Goal: Navigation & Orientation: Find specific page/section

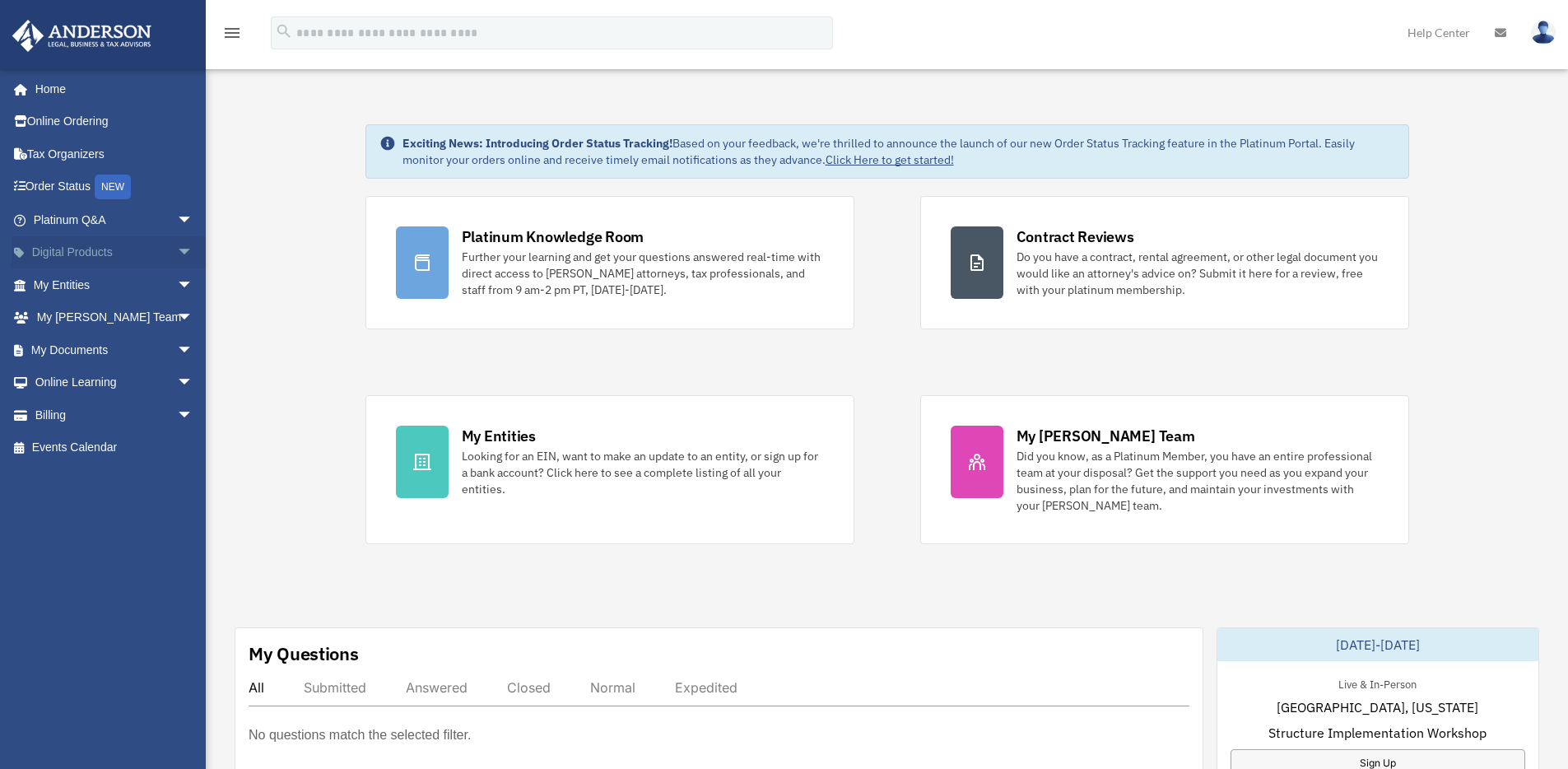
click at [177, 243] on span "arrow_drop_down" at bounding box center [194, 252] width 33 height 34
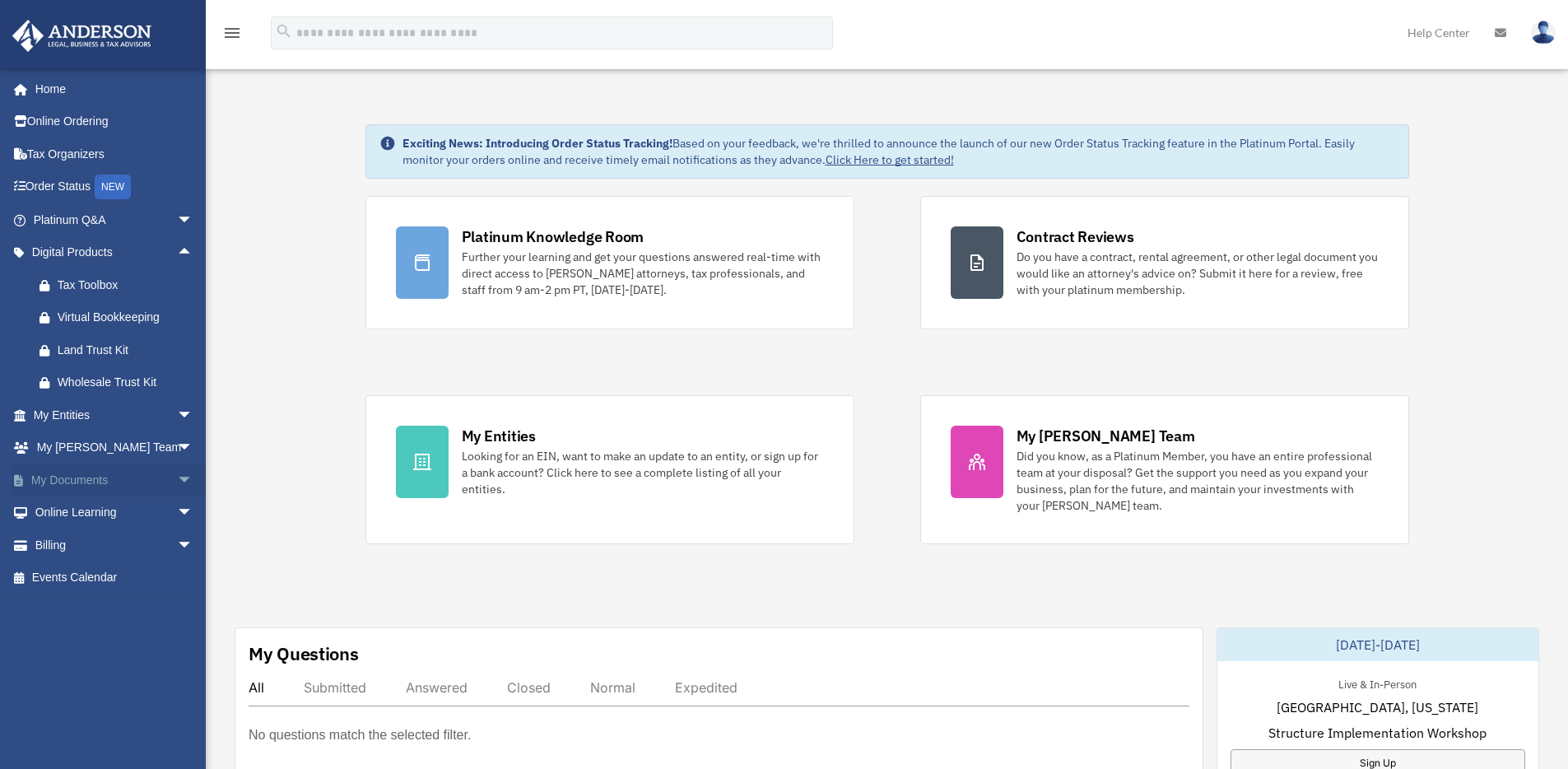
click at [177, 475] on span "arrow_drop_down" at bounding box center [194, 480] width 33 height 34
click at [74, 509] on link "Box" at bounding box center [121, 513] width 195 height 33
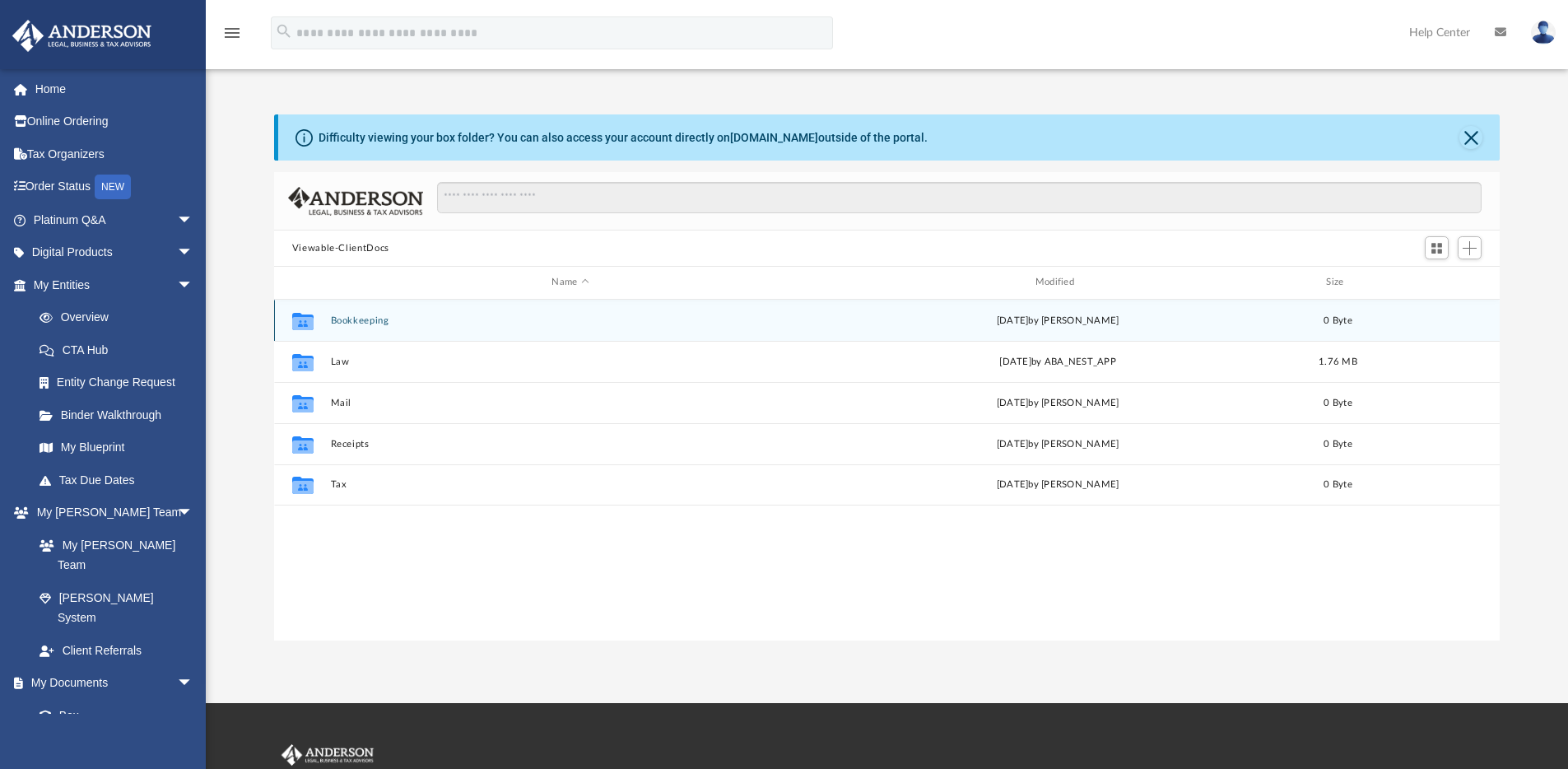
scroll to position [362, 1213]
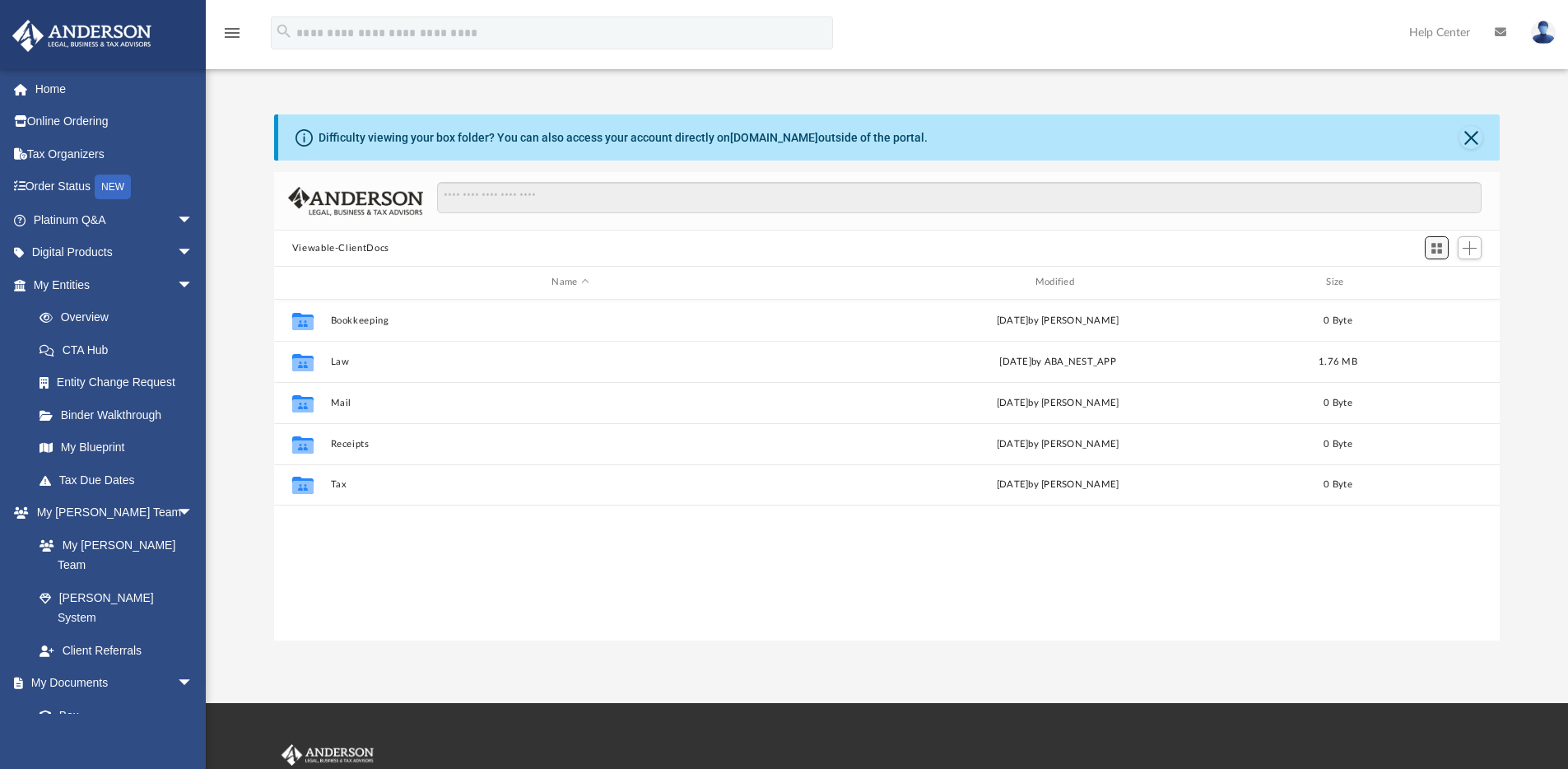
click at [1441, 249] on span "Switch to Grid View" at bounding box center [1436, 248] width 14 height 14
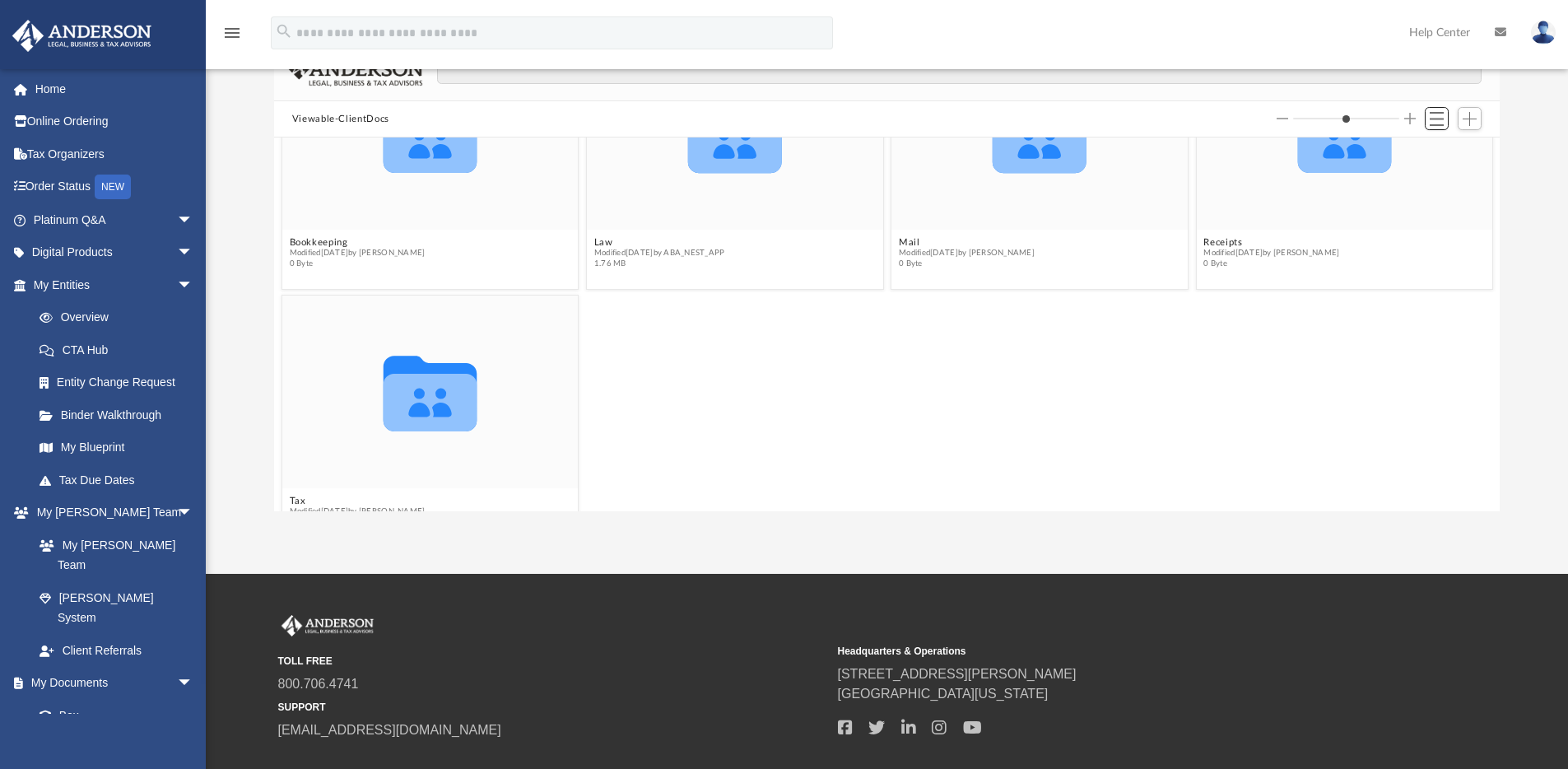
scroll to position [7, 0]
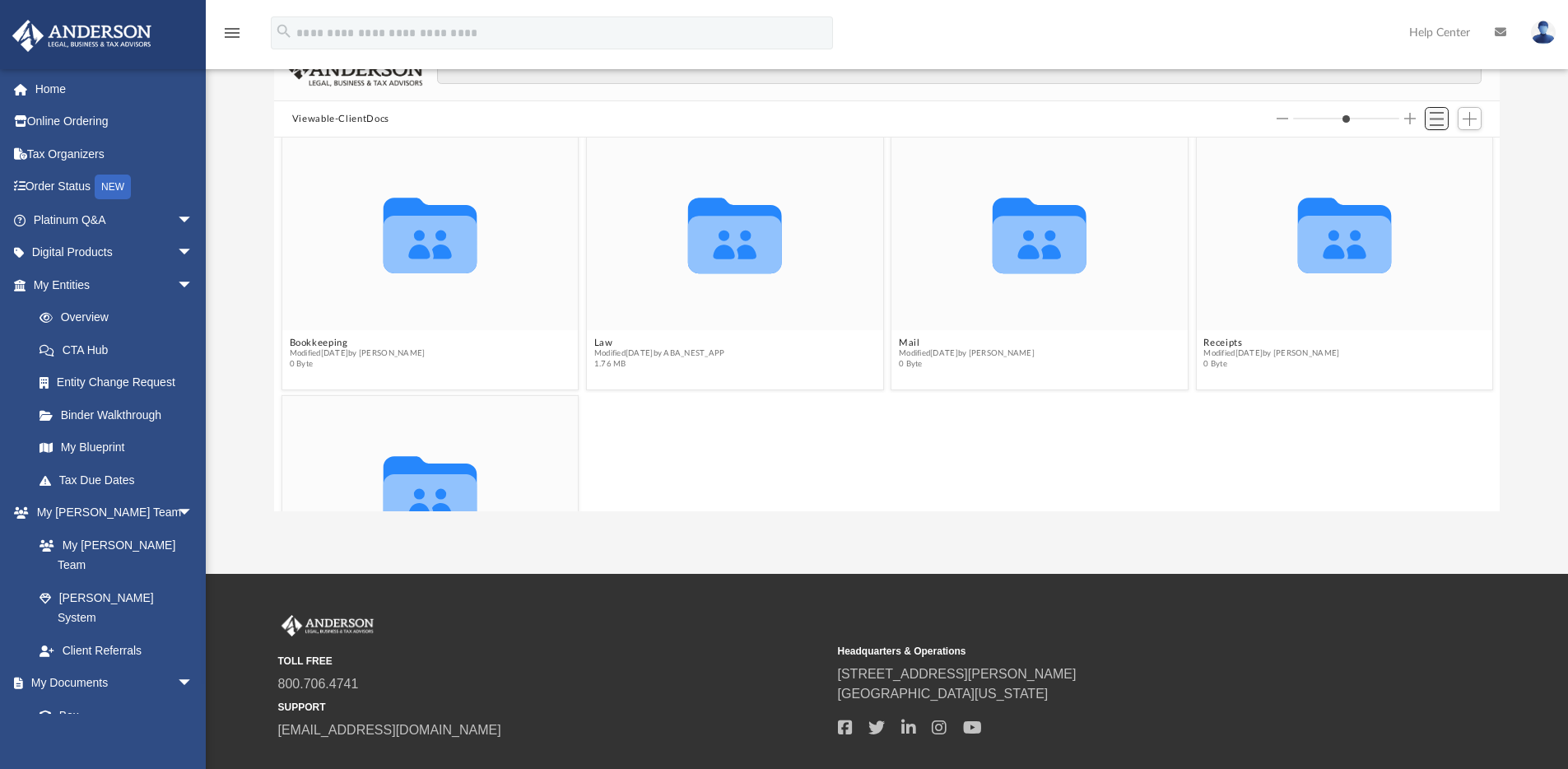
click at [1434, 121] on span "Switch to List View" at bounding box center [1436, 118] width 14 height 14
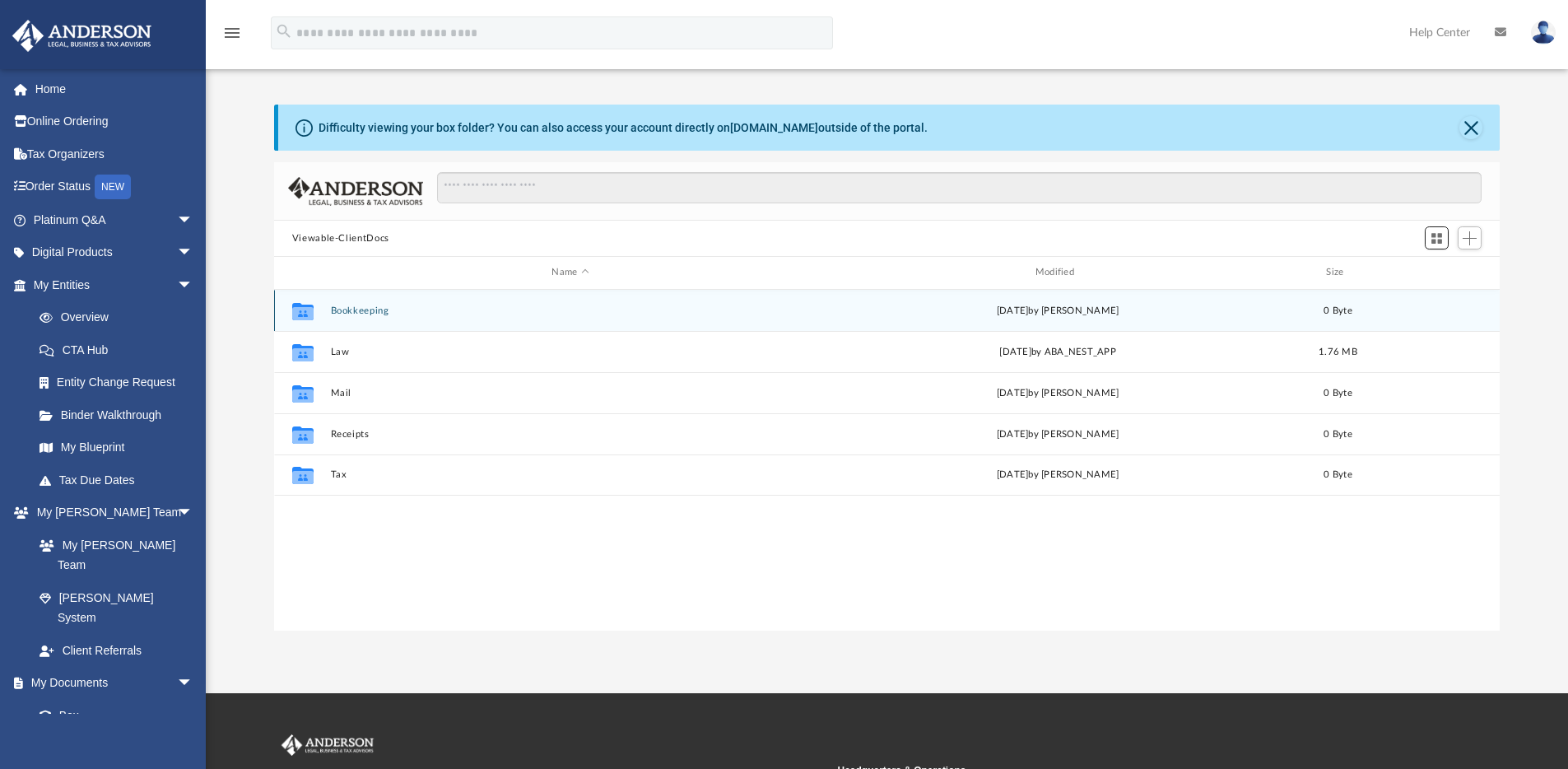
scroll to position [0, 0]
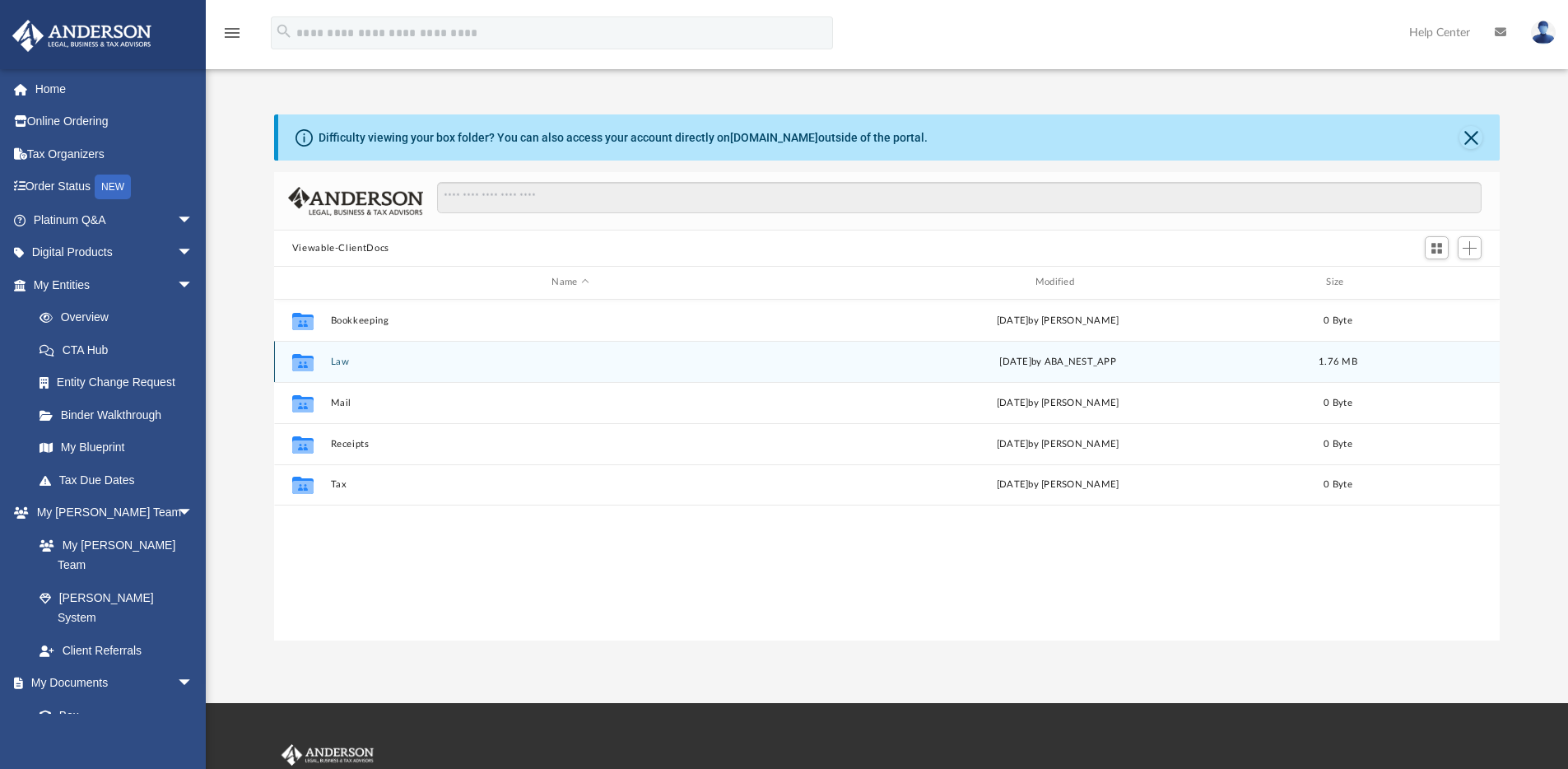
click at [328, 357] on div "Collaborated Folder Law Wed Aug 27 2025 by ABA_NEST_APP 1.76 MB" at bounding box center [887, 362] width 1226 height 41
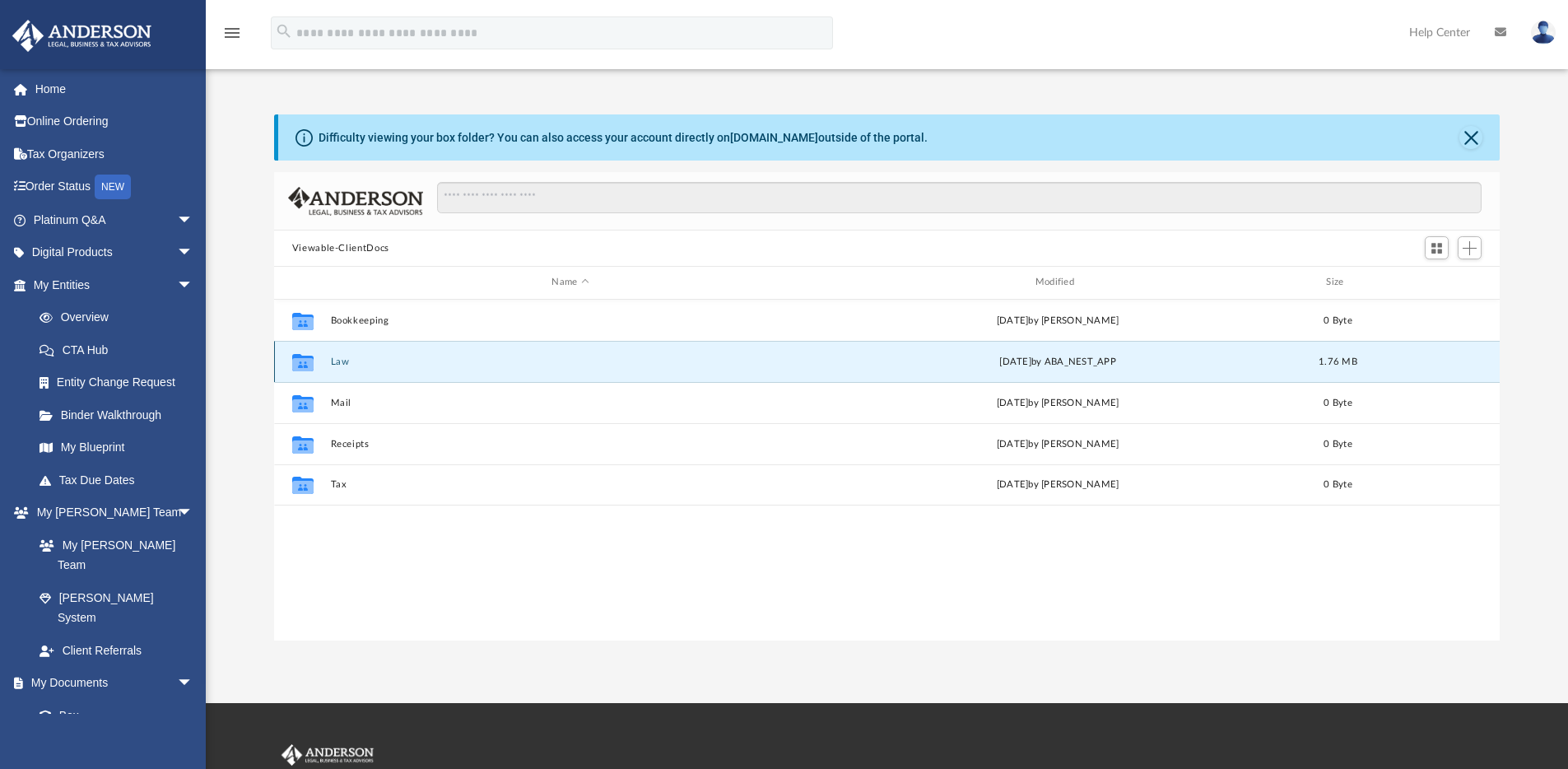
click at [305, 363] on icon "grid" at bounding box center [303, 363] width 22 height 13
click at [339, 365] on button "Law" at bounding box center [570, 362] width 480 height 11
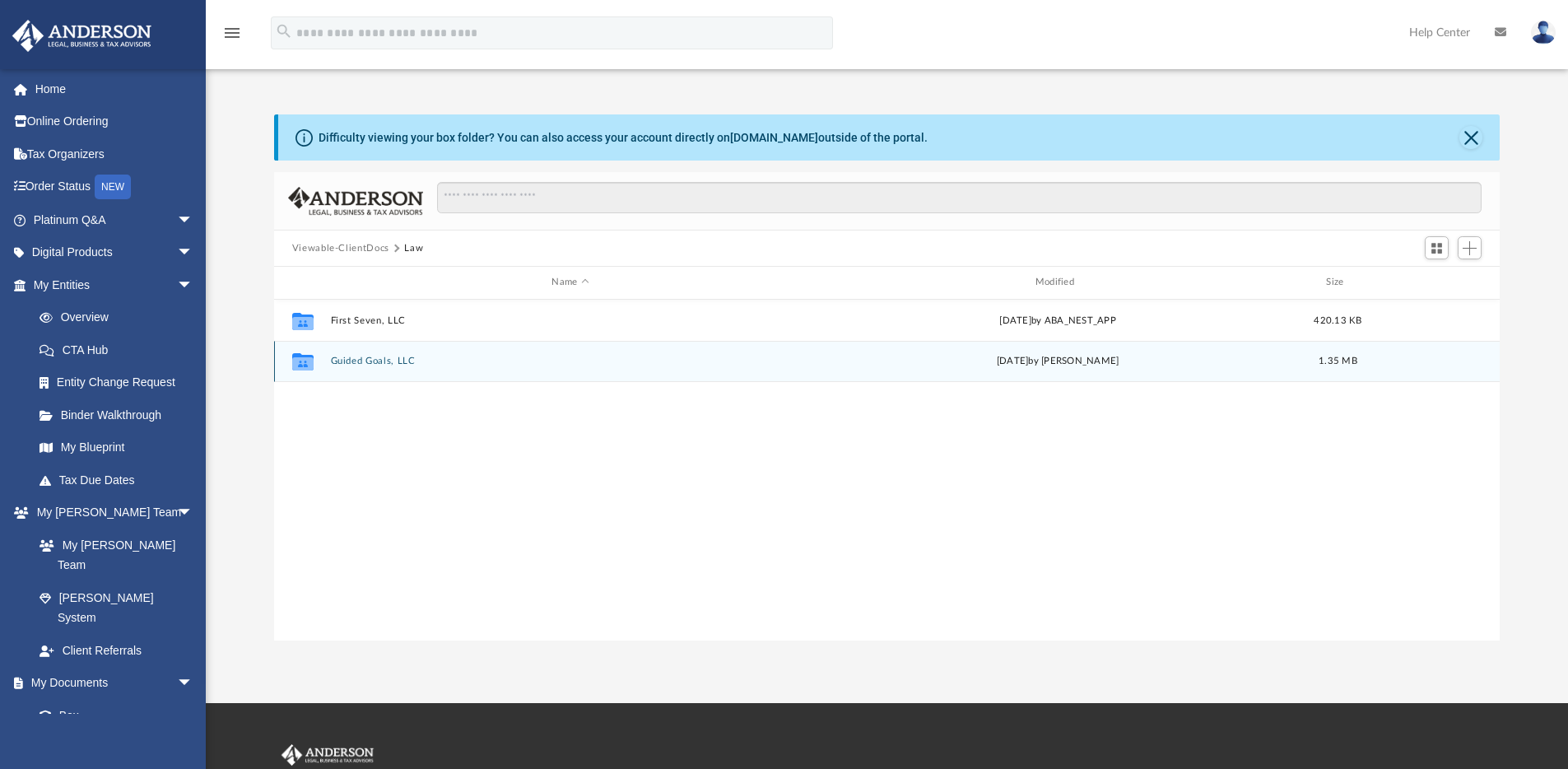
click at [381, 364] on button "Guided Goals, LLC" at bounding box center [570, 361] width 480 height 11
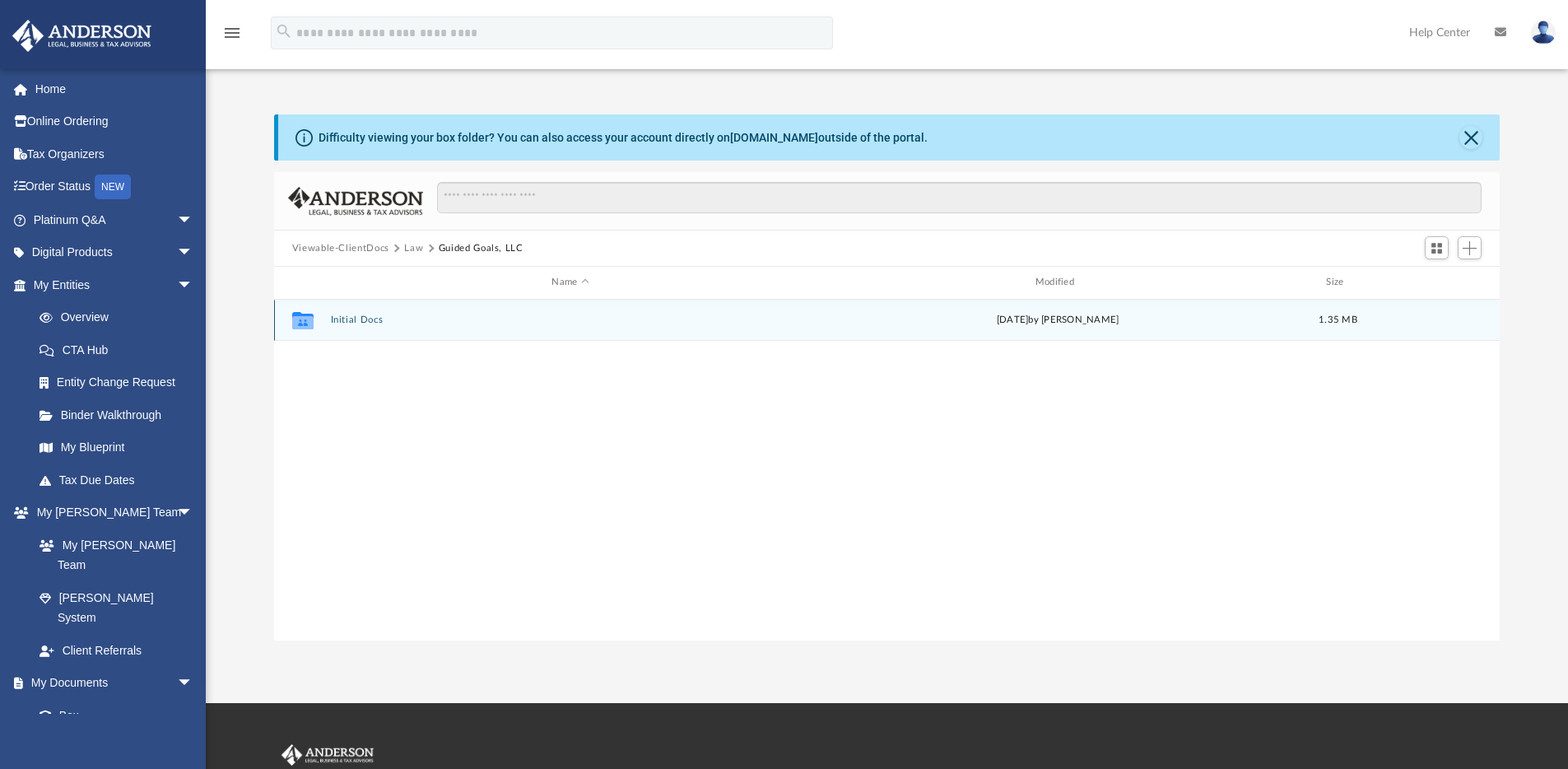
click at [377, 320] on button "Initial Docs" at bounding box center [570, 320] width 480 height 11
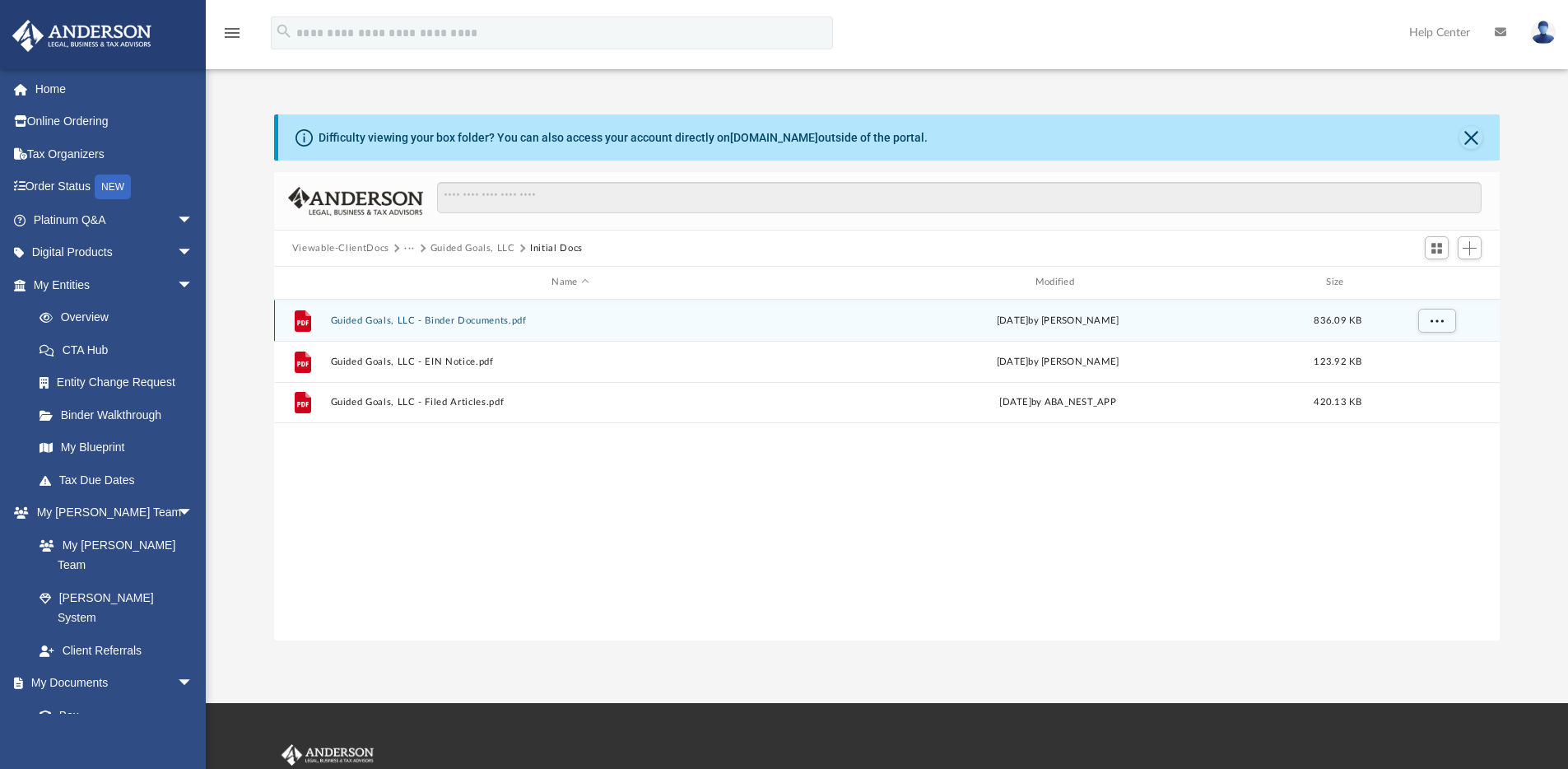
click at [461, 322] on button "Guided Goals, LLC - Binder Documents.pdf" at bounding box center [570, 320] width 480 height 11
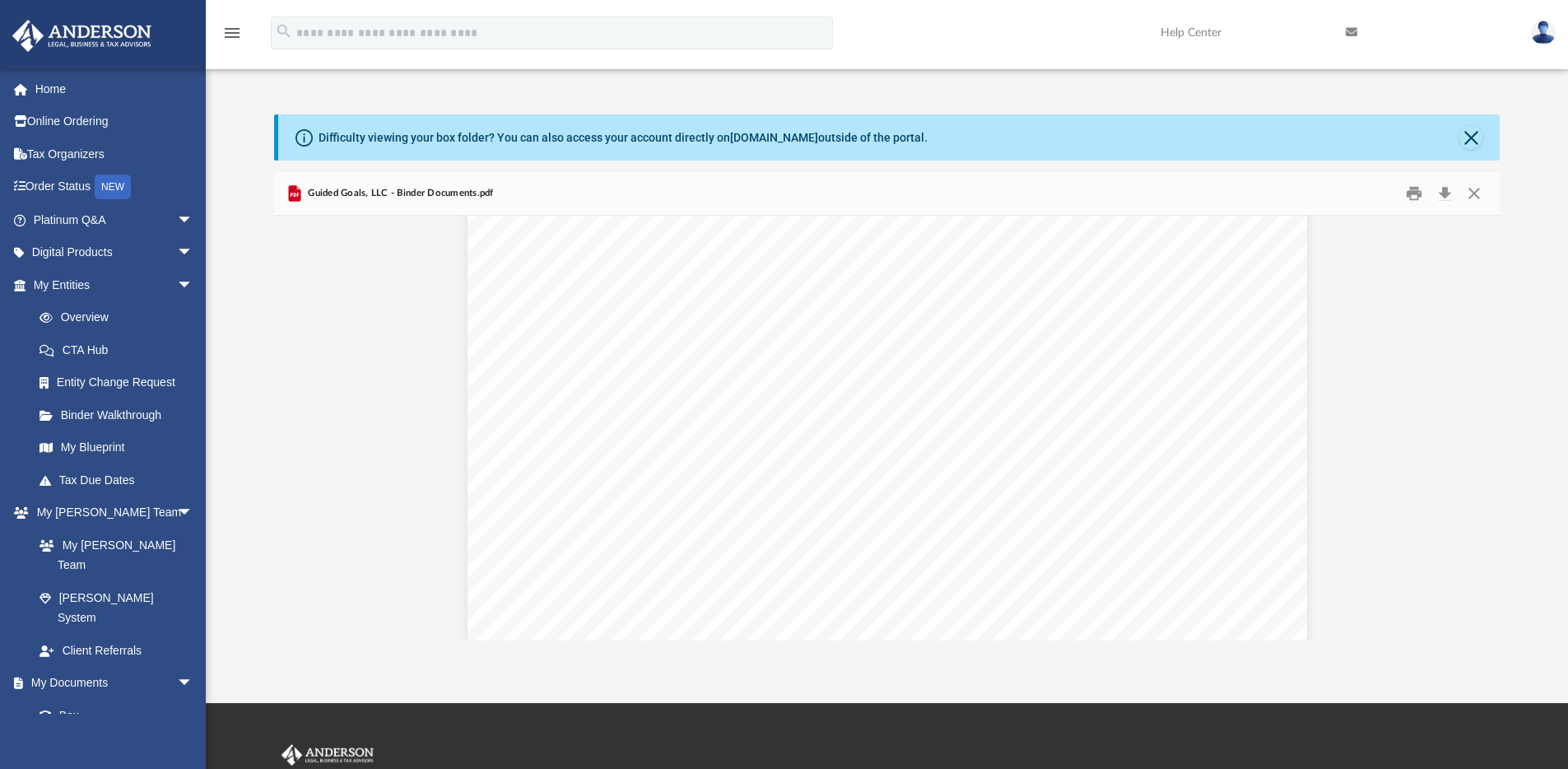
scroll to position [1292, 0]
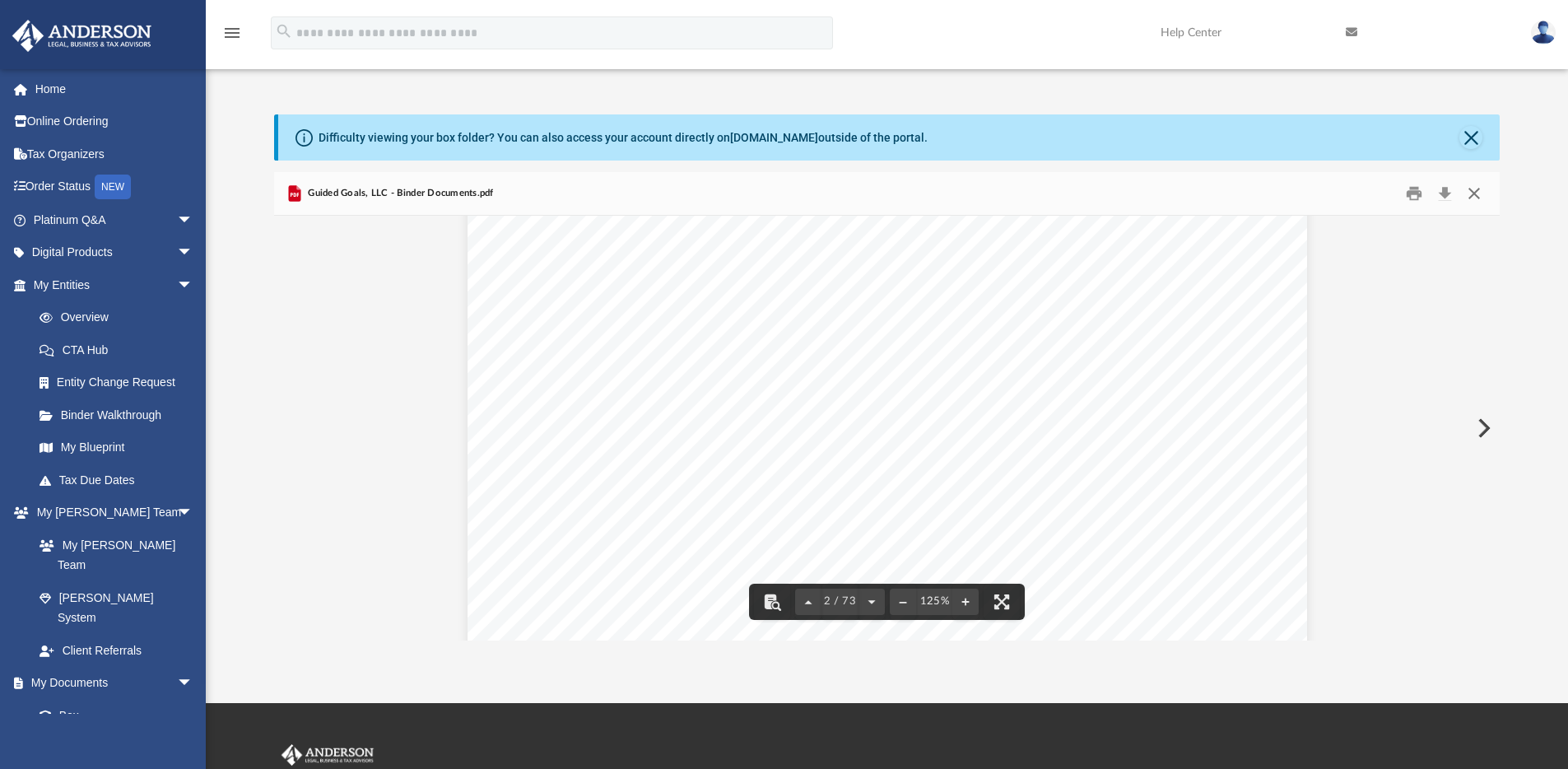
click at [1476, 197] on button "Close" at bounding box center [1474, 194] width 30 height 26
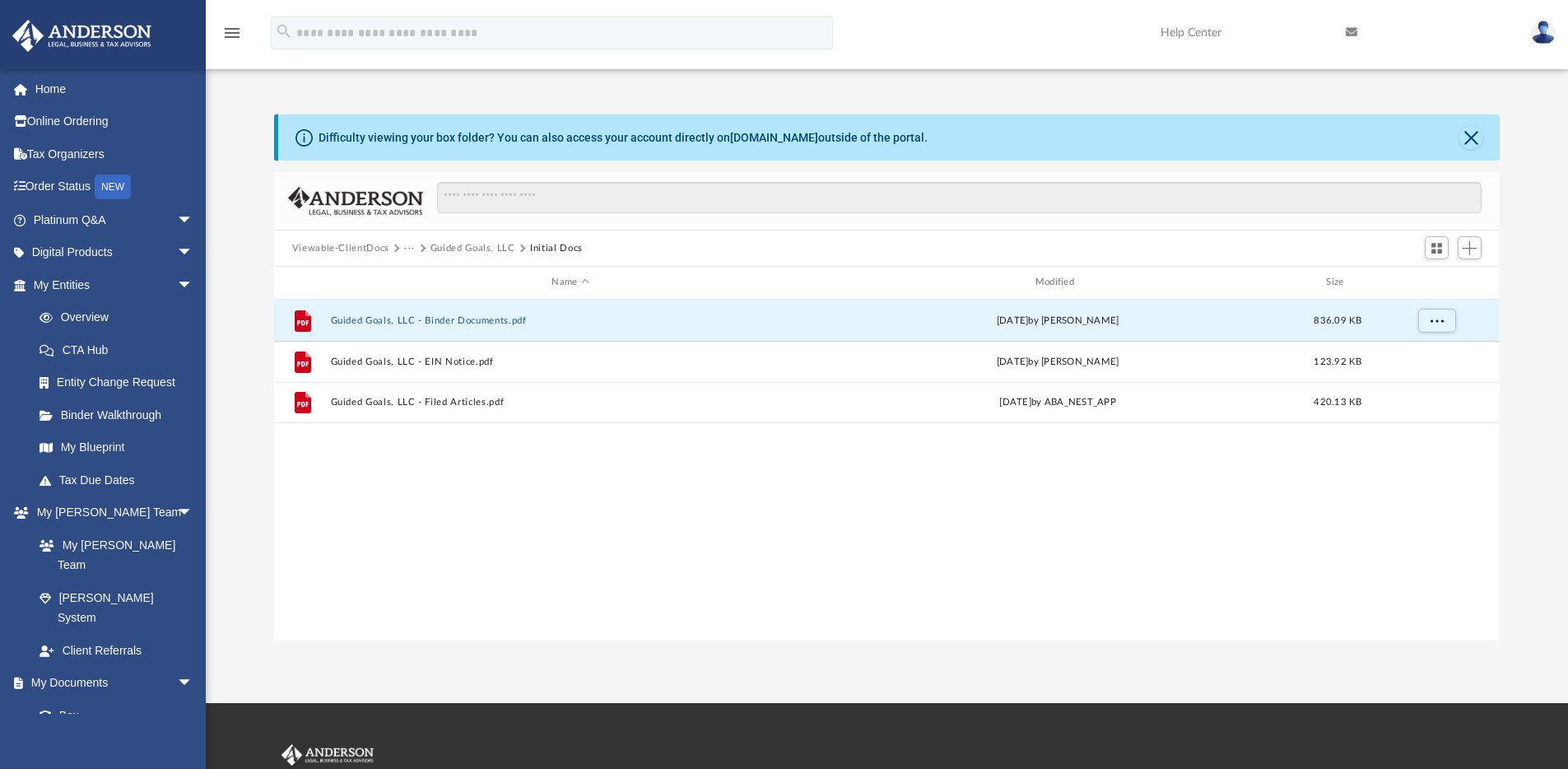
click at [378, 252] on button "Viewable-ClientDocs" at bounding box center [340, 248] width 97 height 15
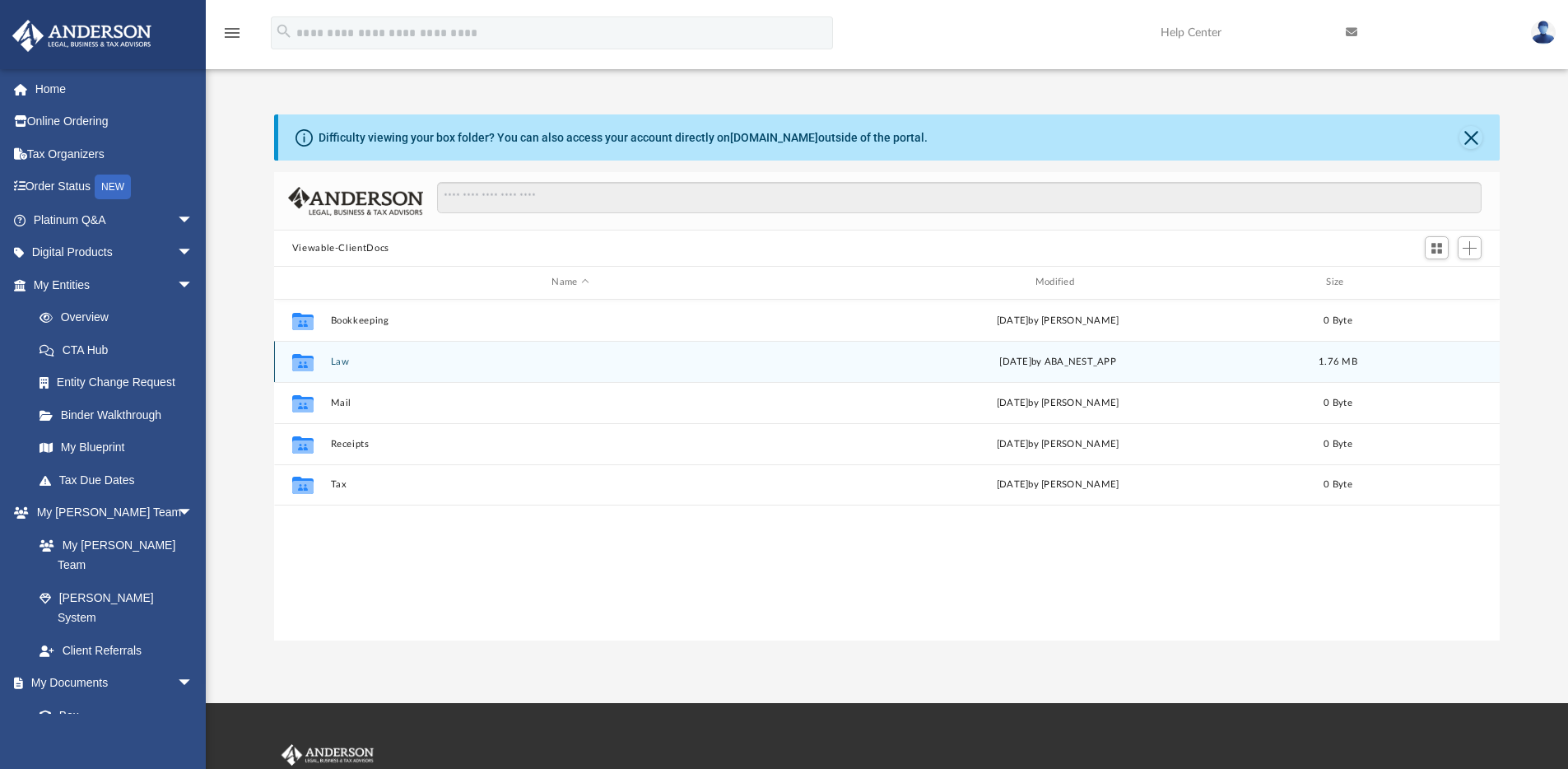
click at [344, 361] on button "Law" at bounding box center [570, 362] width 480 height 11
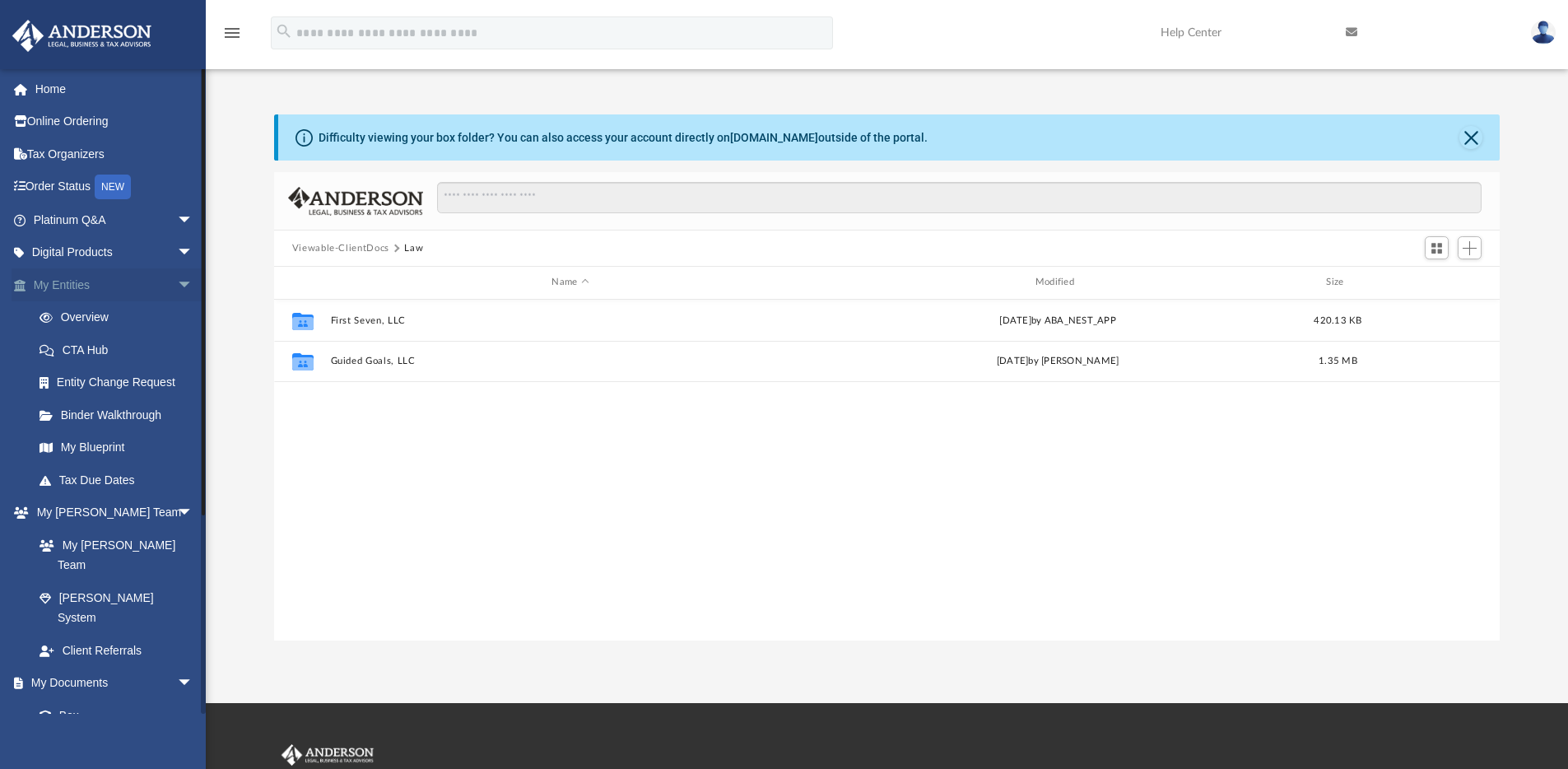
click at [177, 288] on span "arrow_drop_down" at bounding box center [194, 285] width 33 height 34
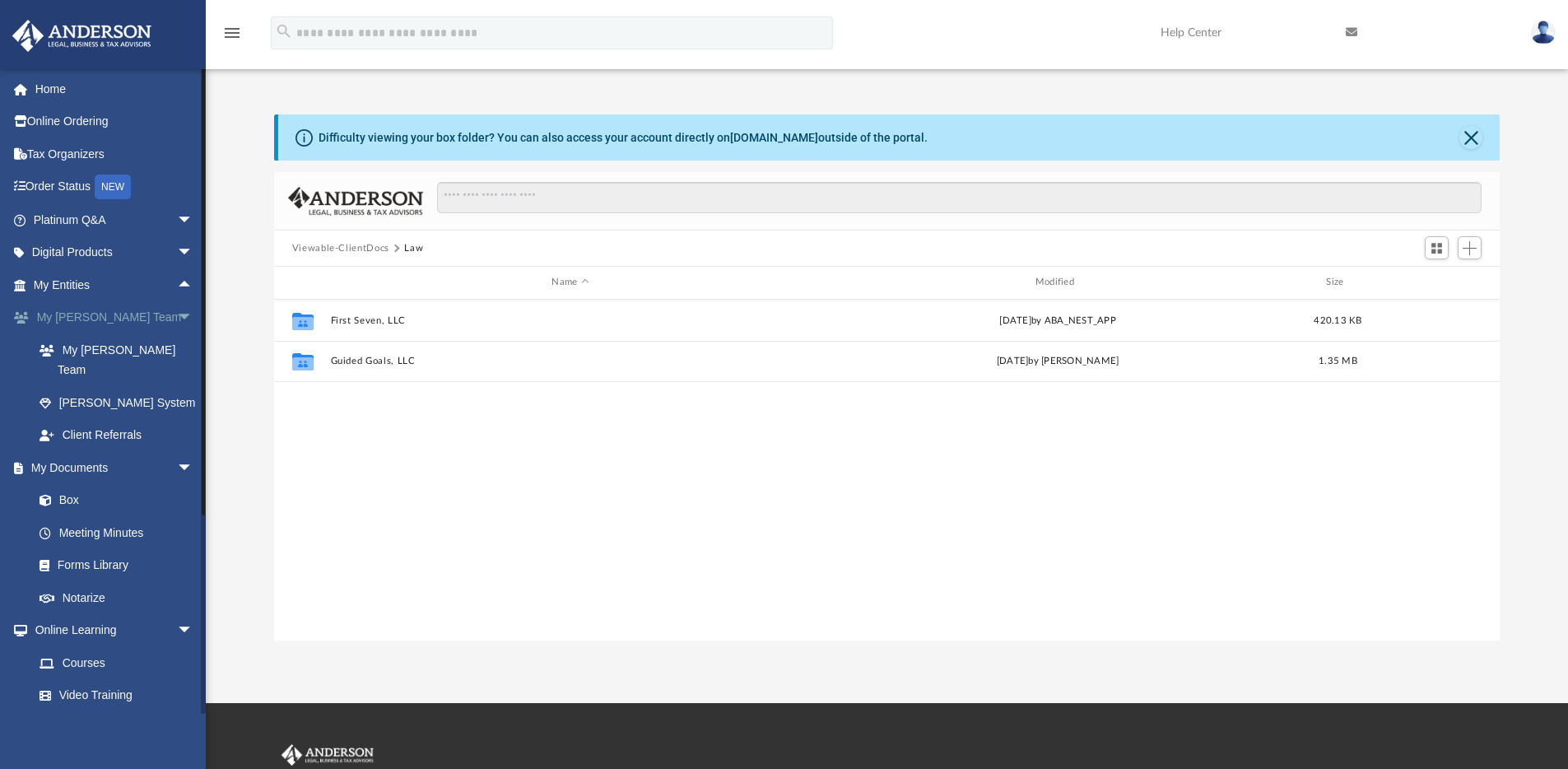
click at [177, 315] on span "arrow_drop_down" at bounding box center [194, 318] width 33 height 34
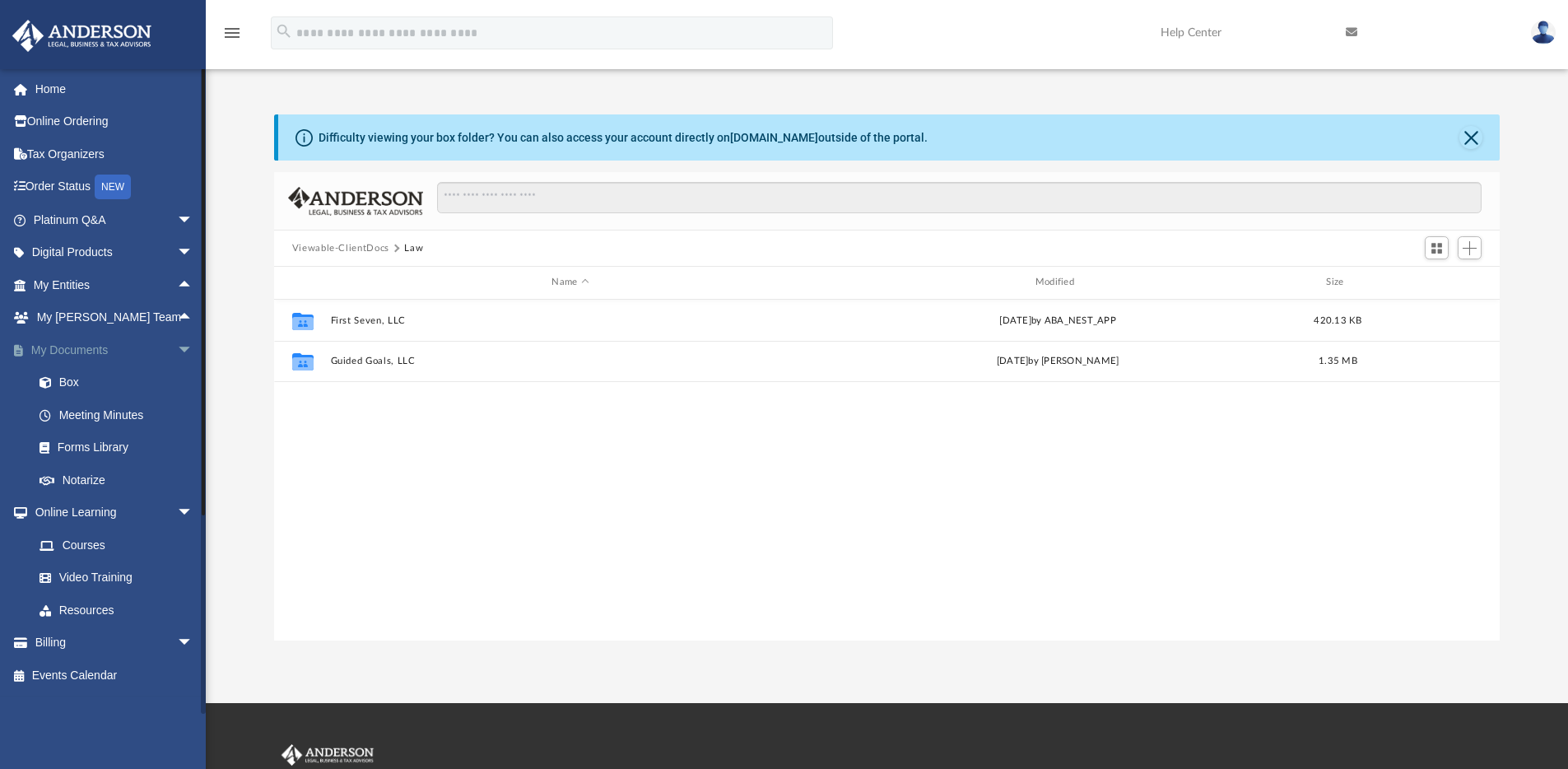
click at [177, 351] on span "arrow_drop_down" at bounding box center [194, 350] width 33 height 34
click at [177, 380] on span "arrow_drop_down" at bounding box center [194, 382] width 33 height 34
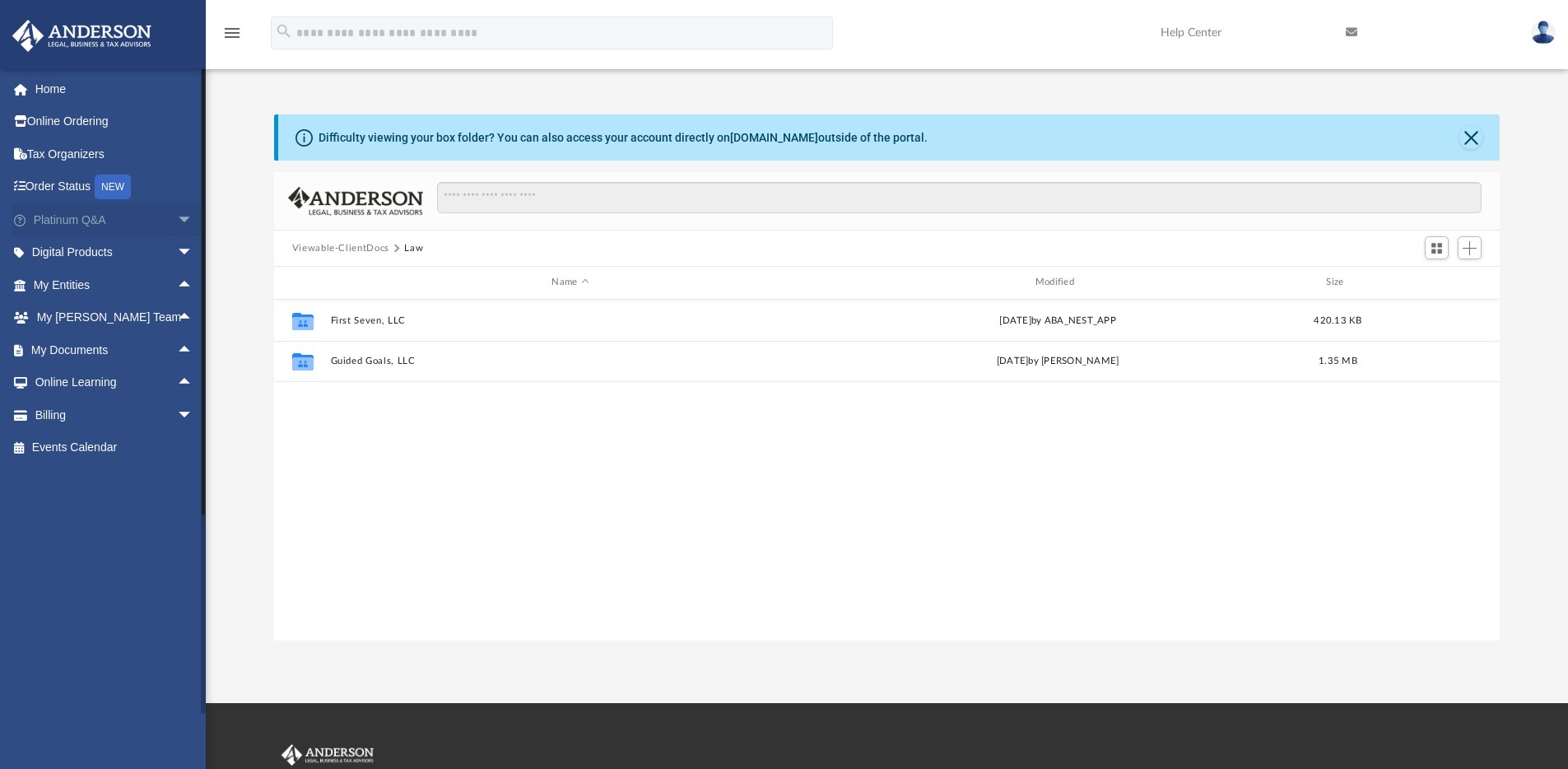
click at [91, 219] on link "Platinum Q&A arrow_drop_down" at bounding box center [115, 220] width 207 height 33
click at [177, 221] on span "arrow_drop_down" at bounding box center [194, 220] width 33 height 34
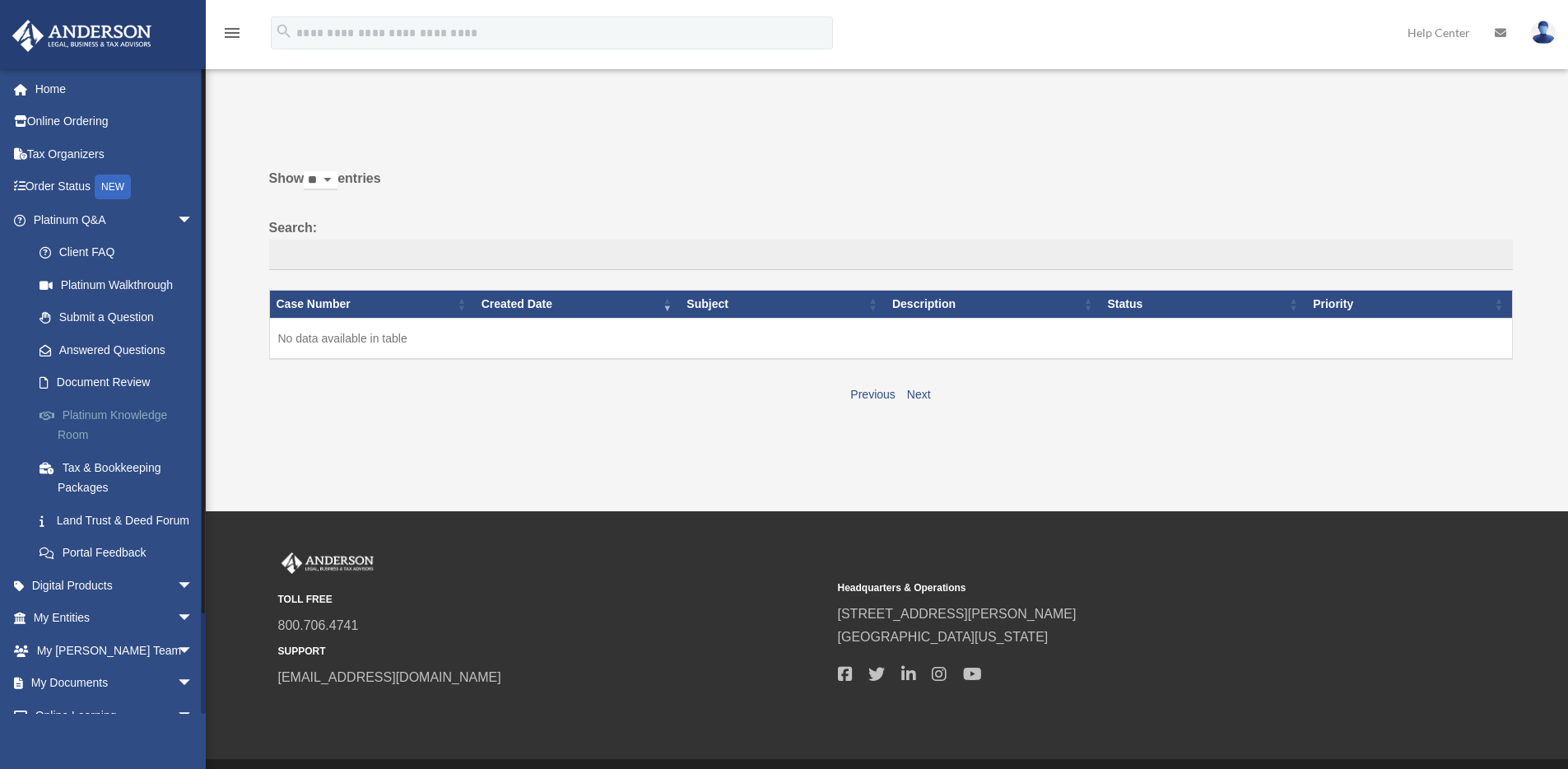
click at [132, 416] on link "Platinum Knowledge Room" at bounding box center [121, 425] width 195 height 53
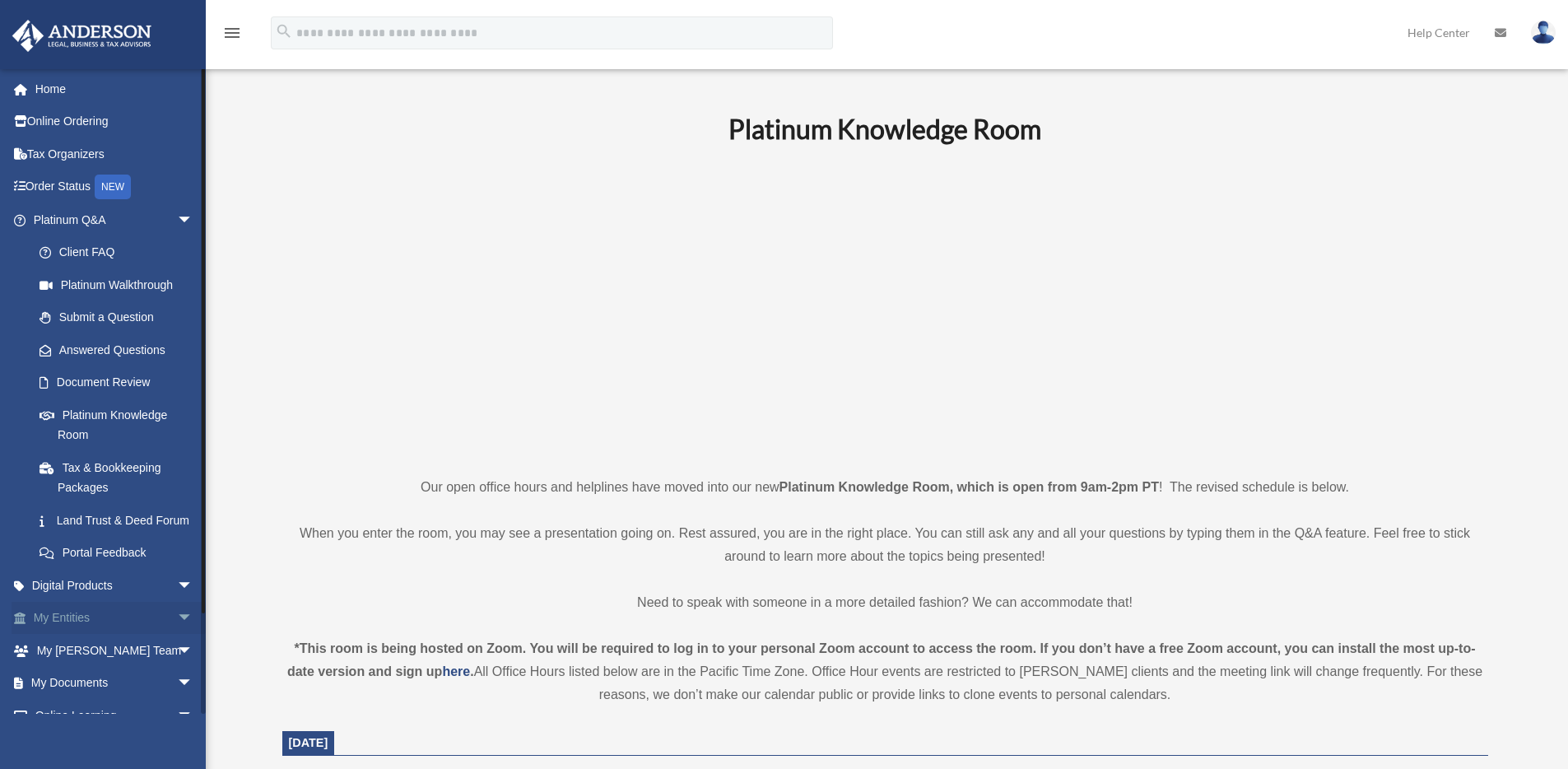
click at [72, 632] on link "My Entities arrow_drop_down" at bounding box center [115, 618] width 207 height 33
click at [177, 214] on span "arrow_drop_down" at bounding box center [194, 220] width 33 height 34
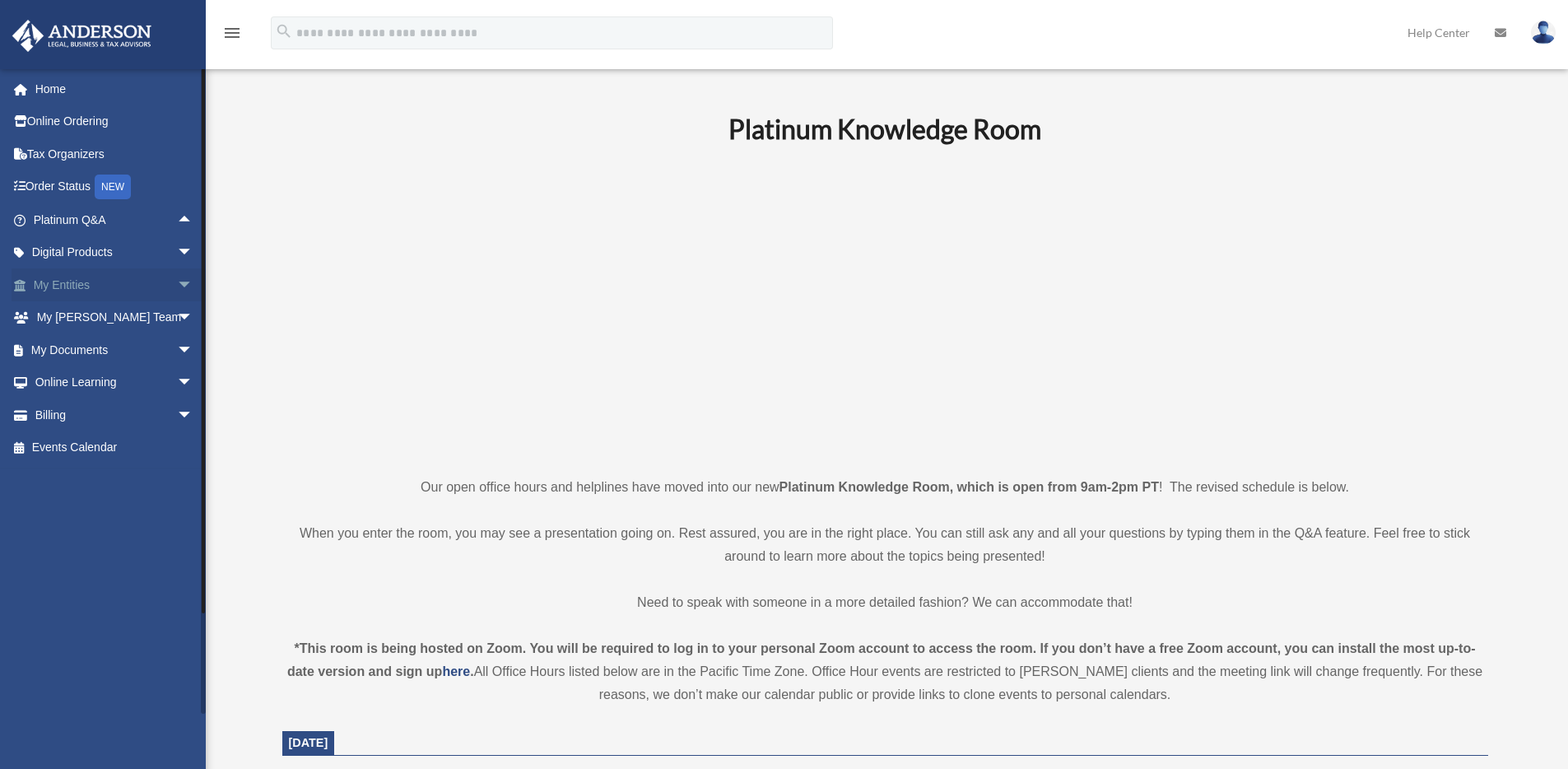
click at [177, 286] on span "arrow_drop_down" at bounding box center [194, 285] width 33 height 34
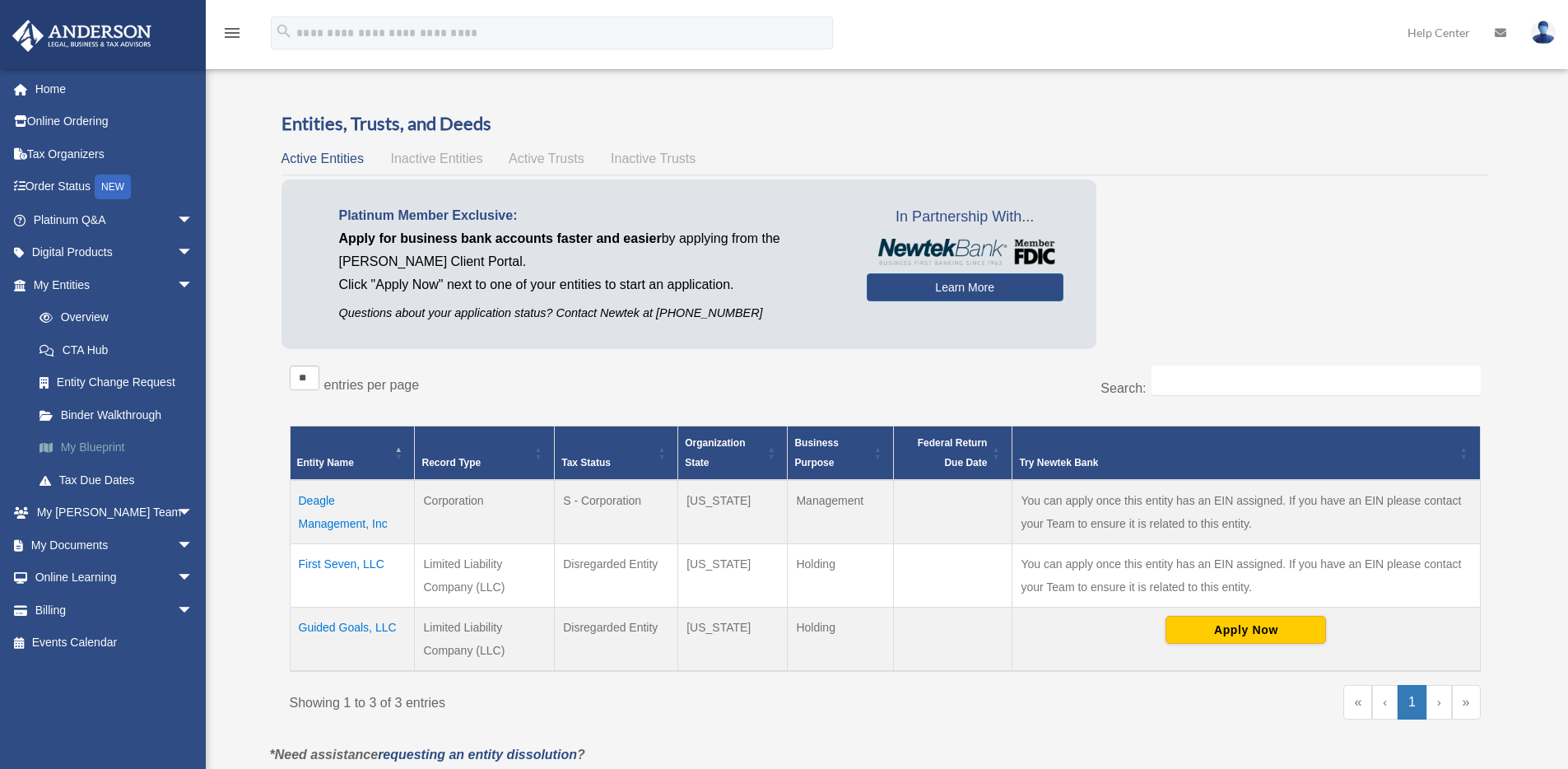
click at [85, 446] on link "My Blueprint" at bounding box center [121, 448] width 195 height 33
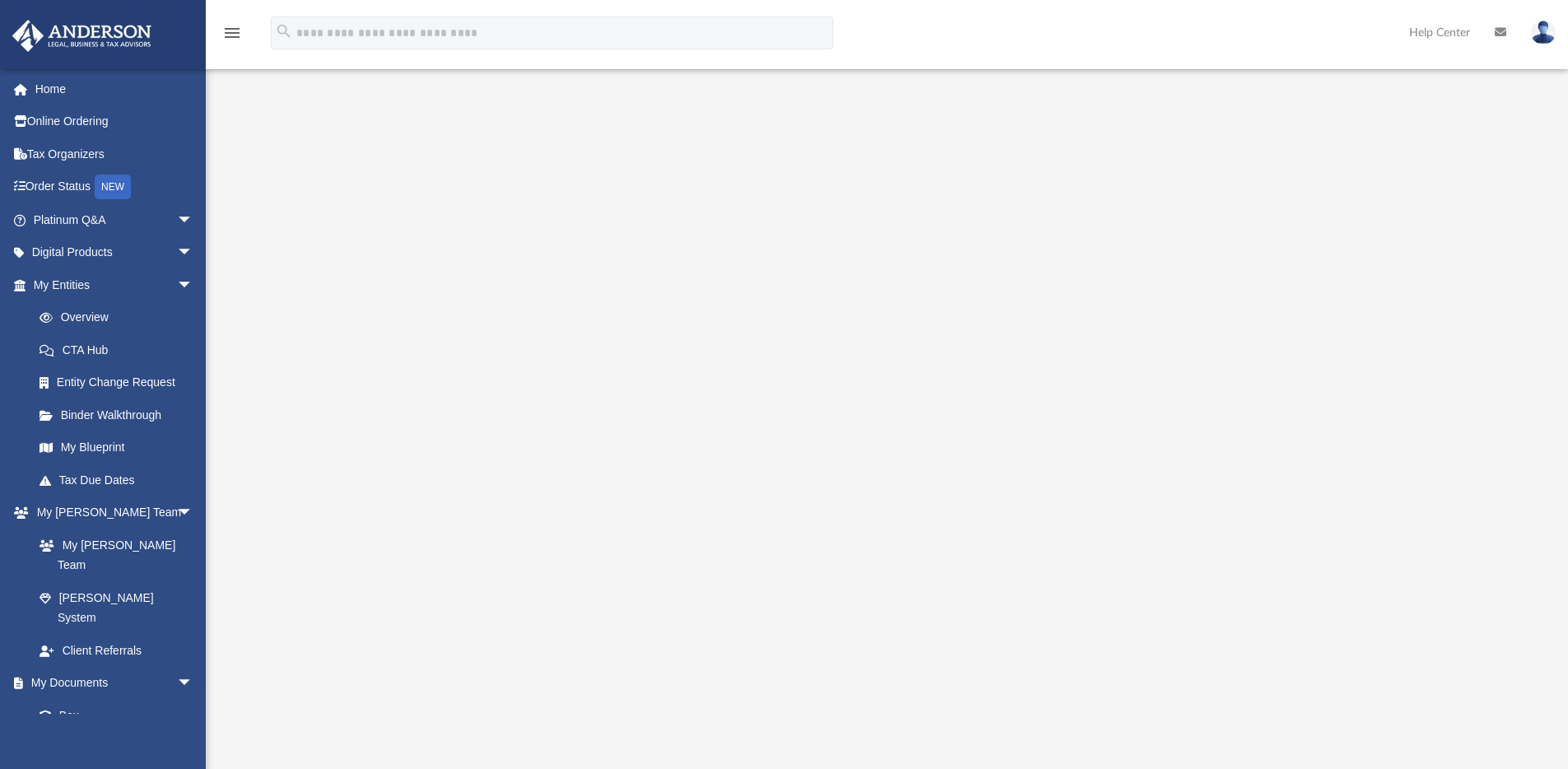
click at [281, 93] on div at bounding box center [887, 425] width 1362 height 693
click at [71, 699] on link "Box" at bounding box center [121, 715] width 195 height 33
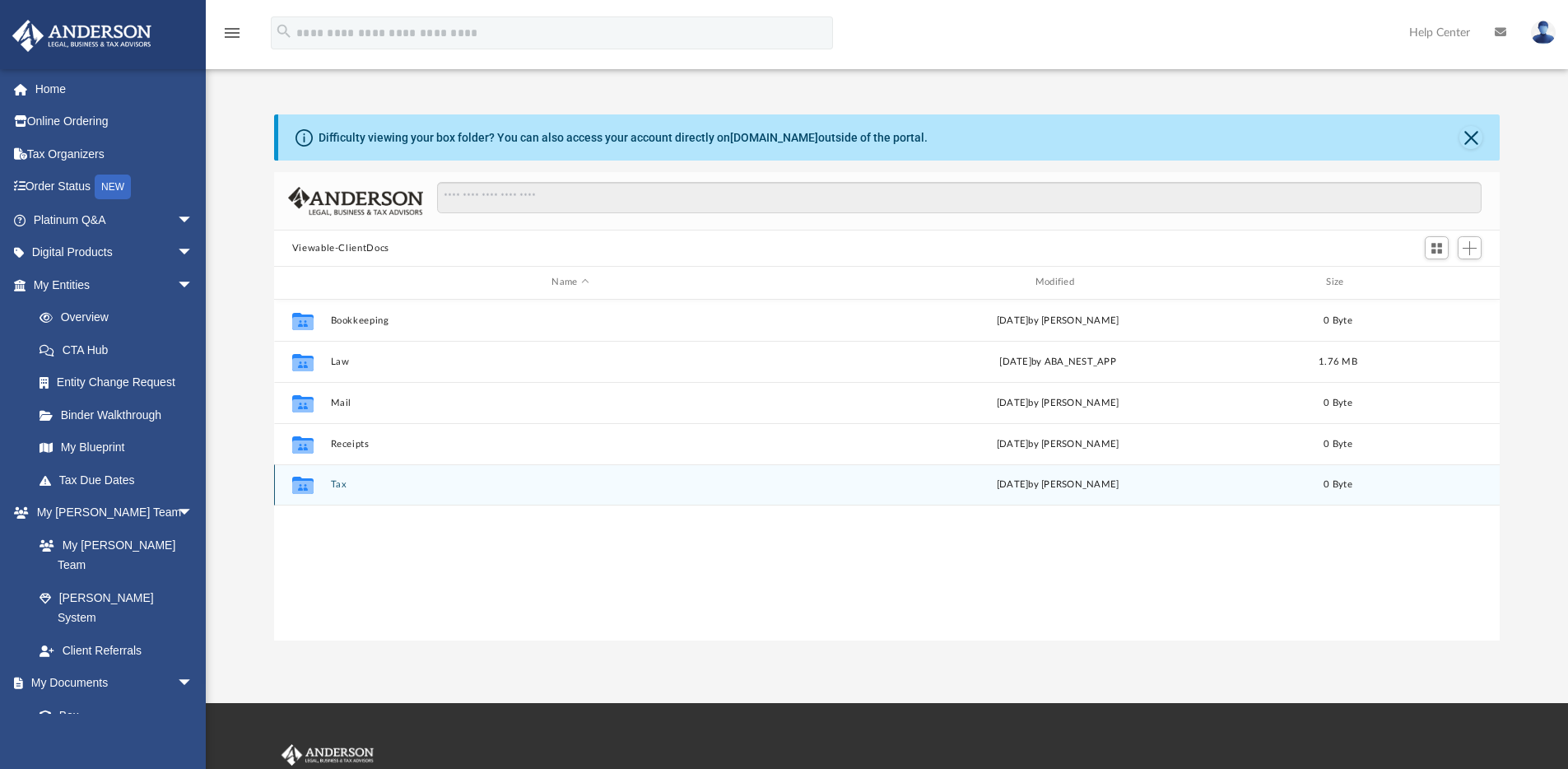
scroll to position [362, 1213]
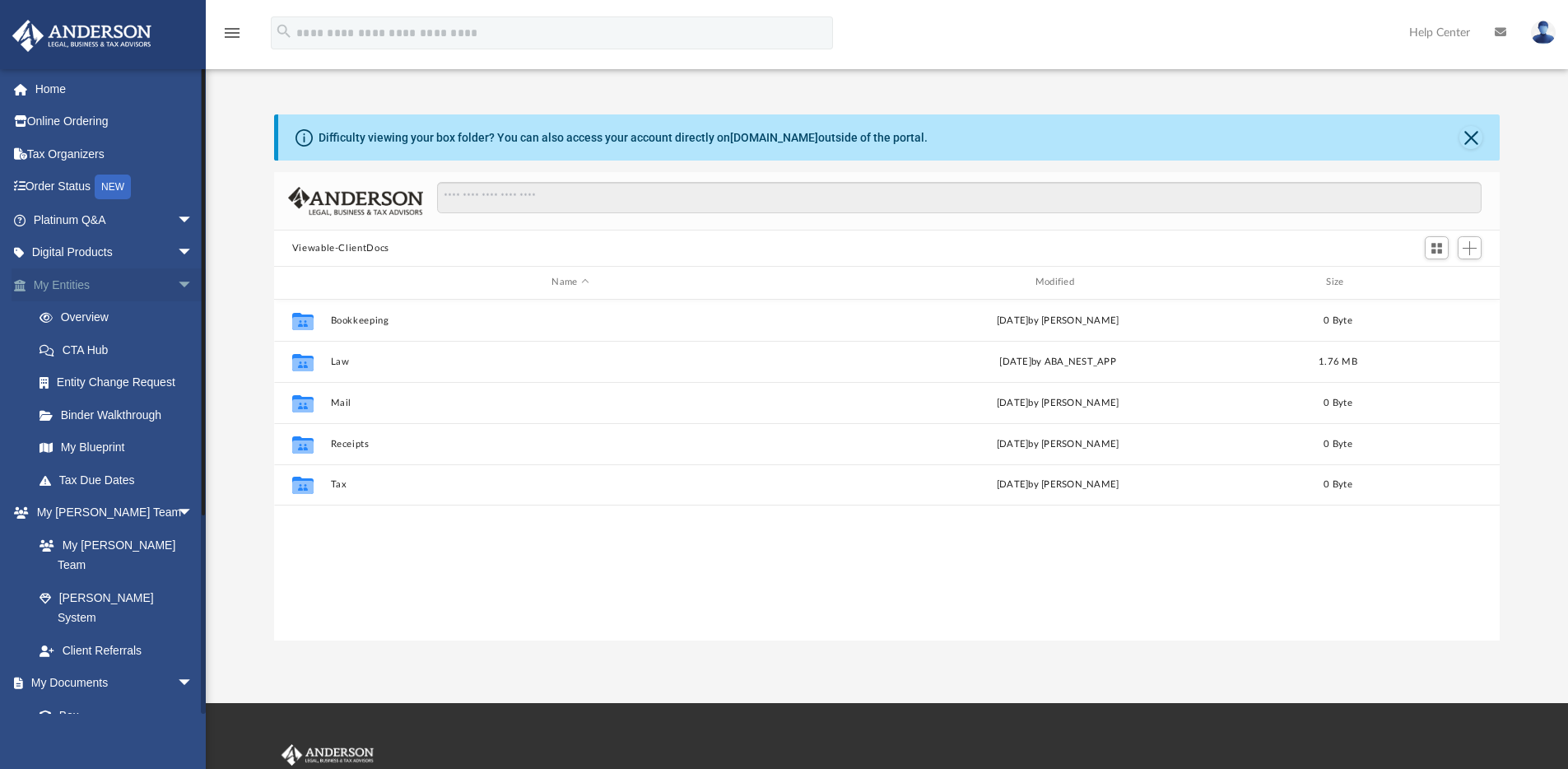
click at [177, 284] on span "arrow_drop_down" at bounding box center [194, 285] width 33 height 34
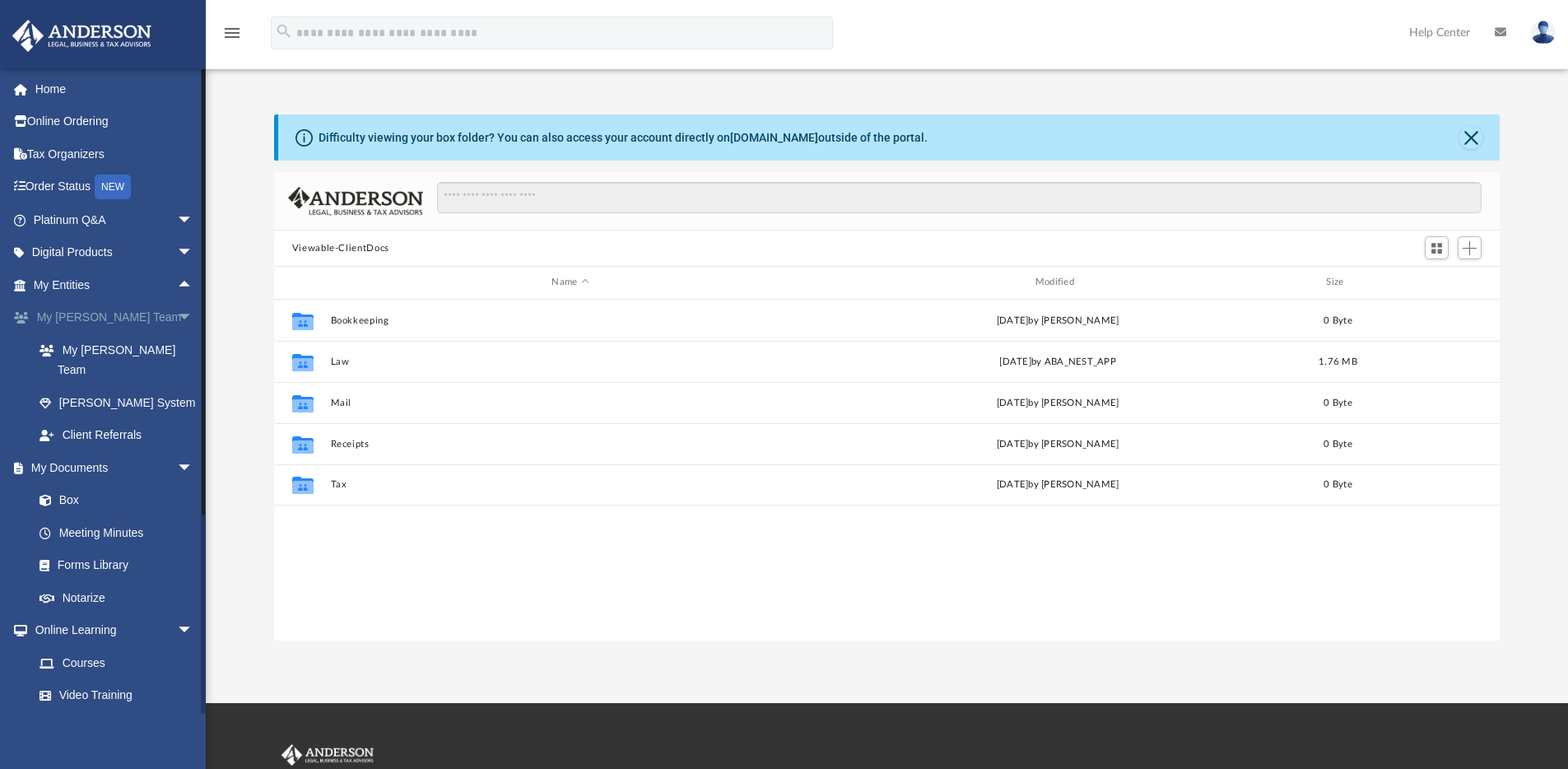
click at [177, 315] on span "arrow_drop_down" at bounding box center [194, 318] width 33 height 34
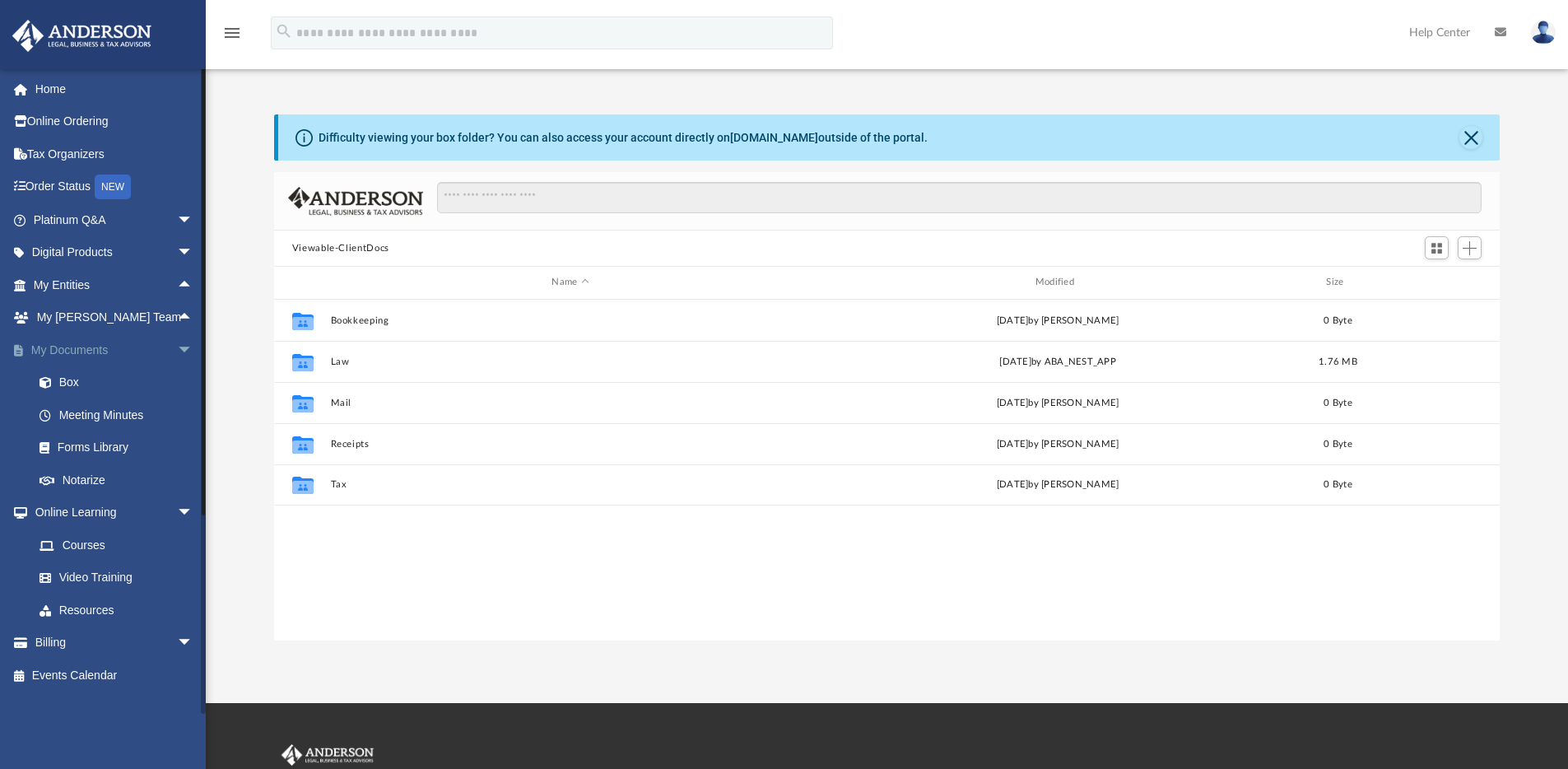
click at [177, 345] on span "arrow_drop_down" at bounding box center [194, 350] width 33 height 34
click at [177, 378] on span "arrow_drop_down" at bounding box center [194, 382] width 33 height 34
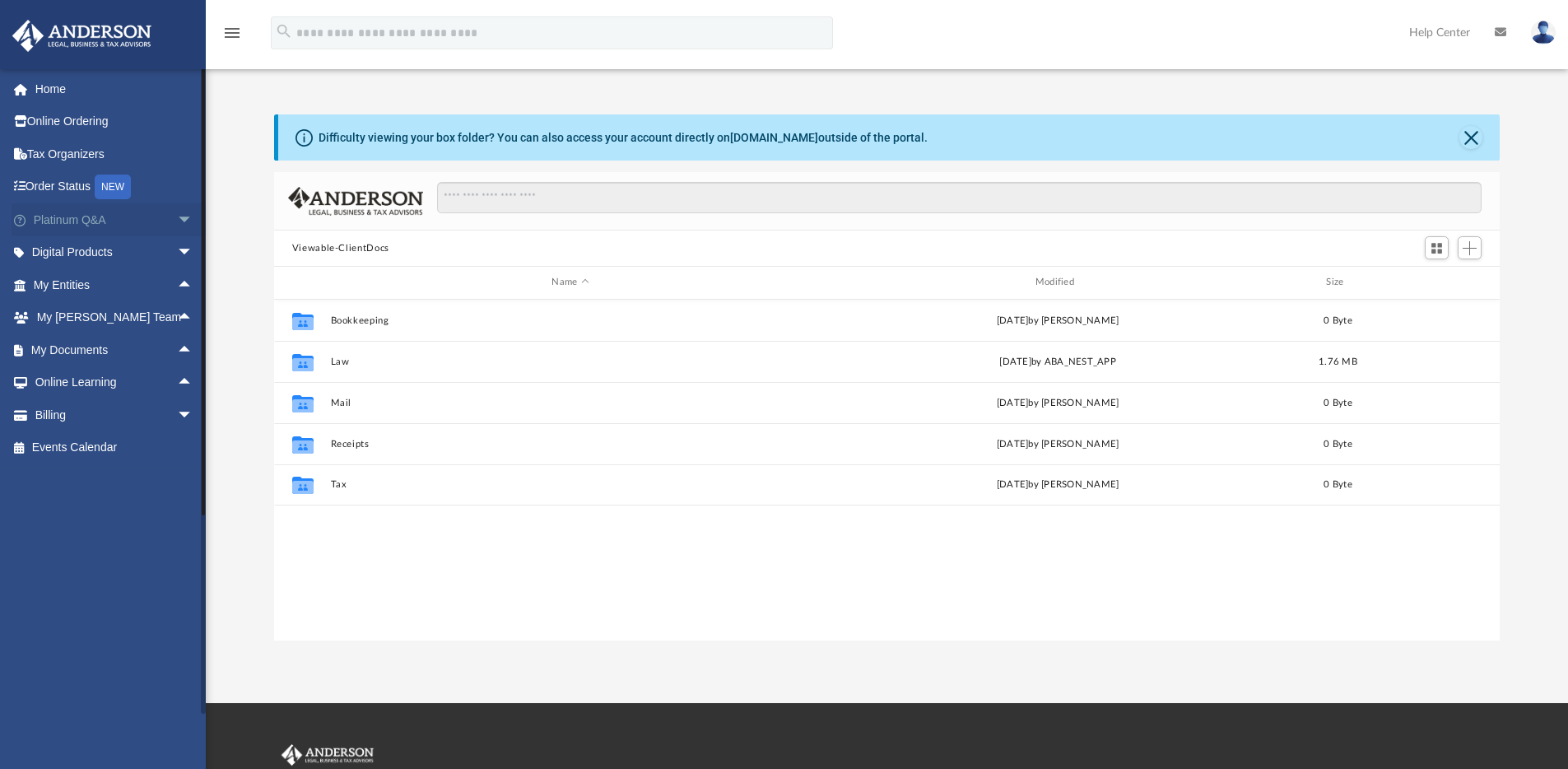
click at [177, 223] on span "arrow_drop_down" at bounding box center [194, 220] width 33 height 34
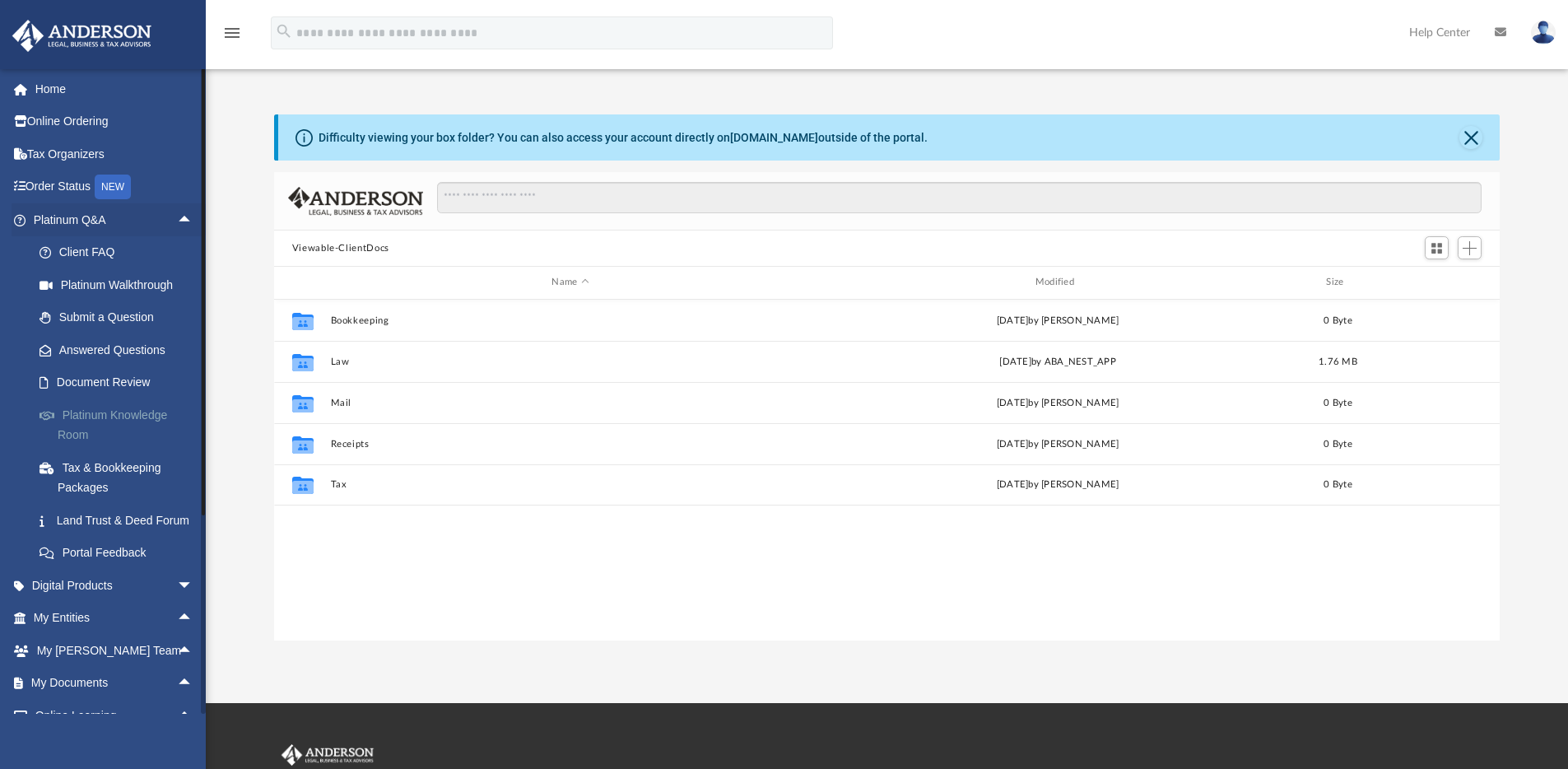
click at [90, 411] on link "Platinum Knowledge Room" at bounding box center [121, 425] width 195 height 53
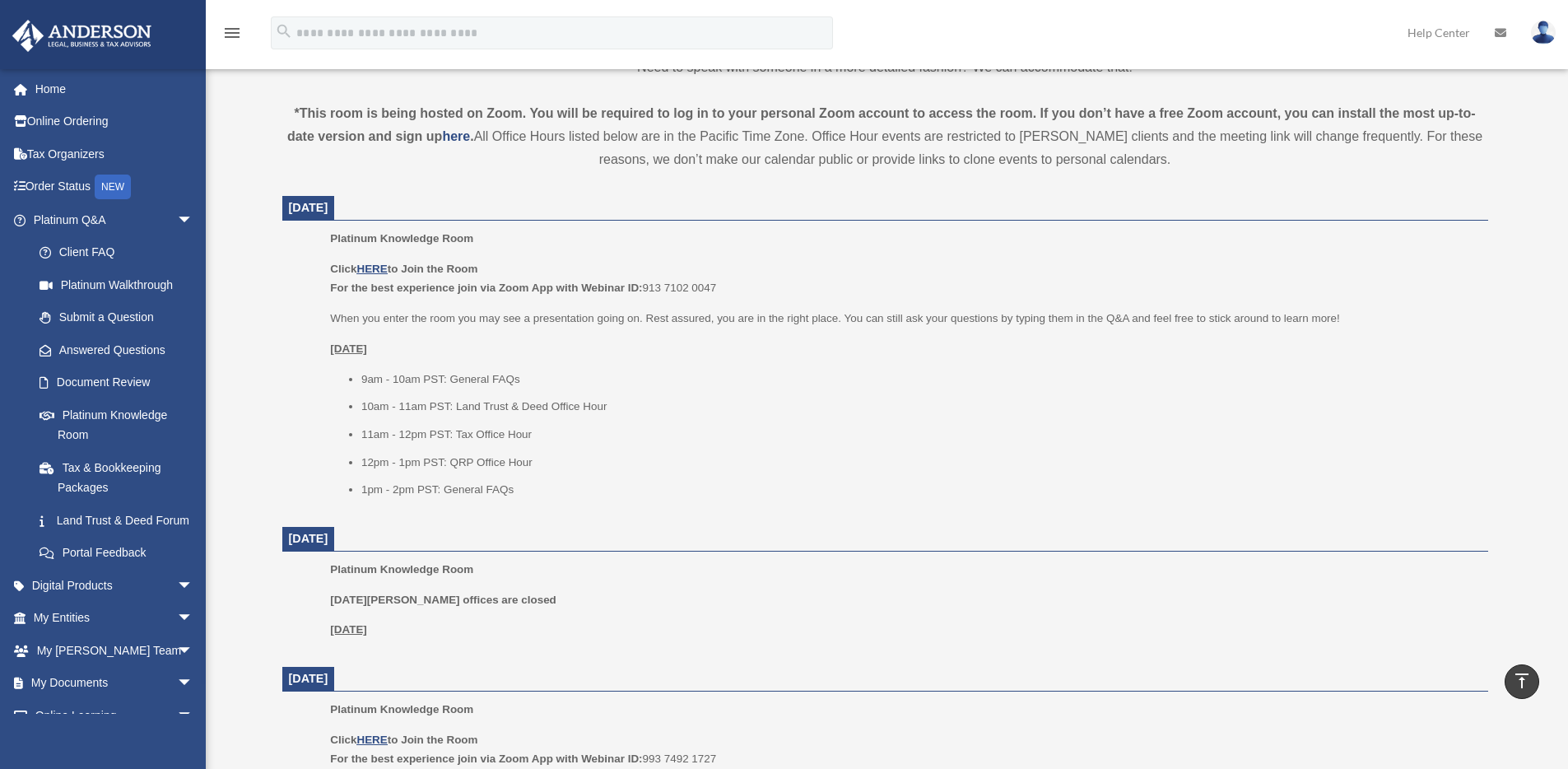
scroll to position [552, 0]
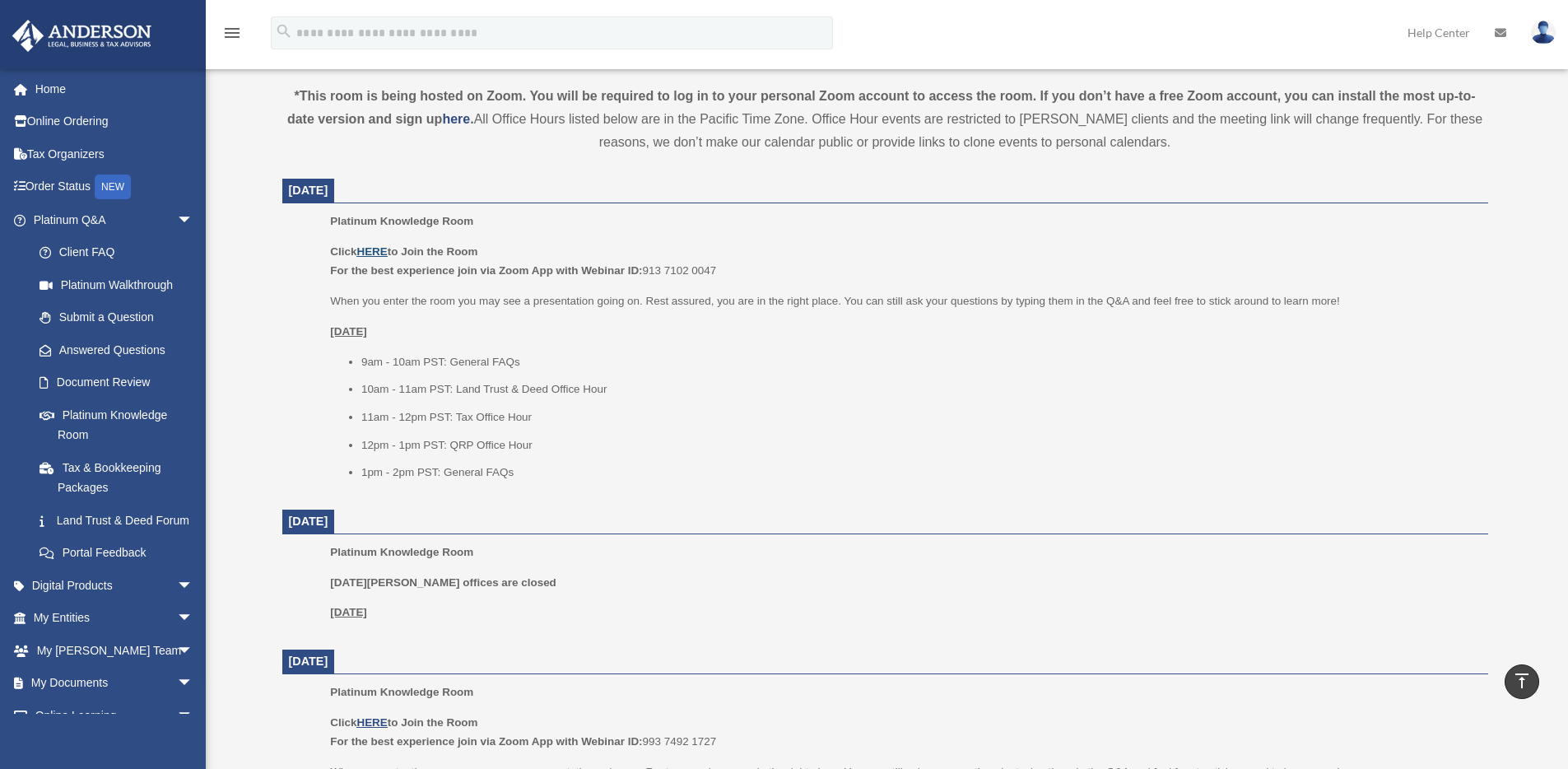
click at [377, 250] on u "HERE" at bounding box center [372, 251] width 31 height 12
